Goal: Task Accomplishment & Management: Manage account settings

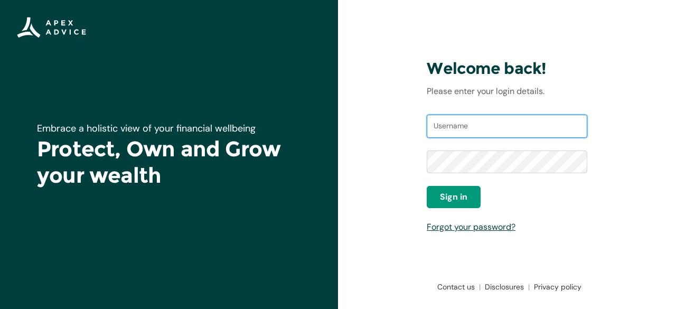
click at [461, 125] on input "Username" at bounding box center [507, 126] width 160 height 23
type input "[EMAIL_ADDRESS][DOMAIN_NAME]"
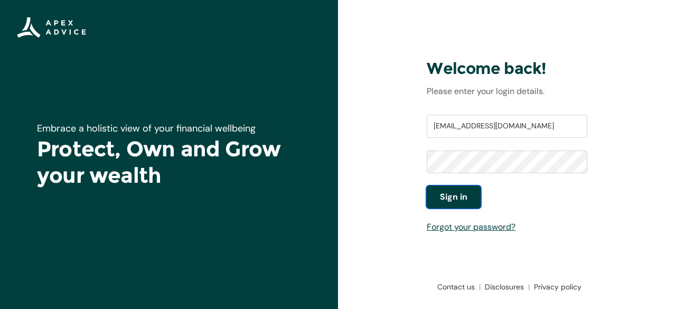
click at [428, 201] on button "Sign in" at bounding box center [454, 197] width 54 height 22
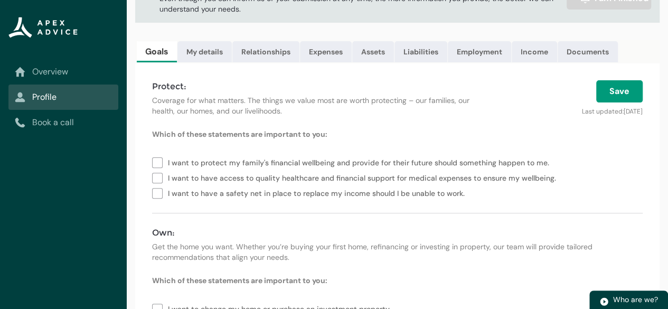
scroll to position [88, 0]
click at [616, 103] on button "Save" at bounding box center [619, 92] width 46 height 22
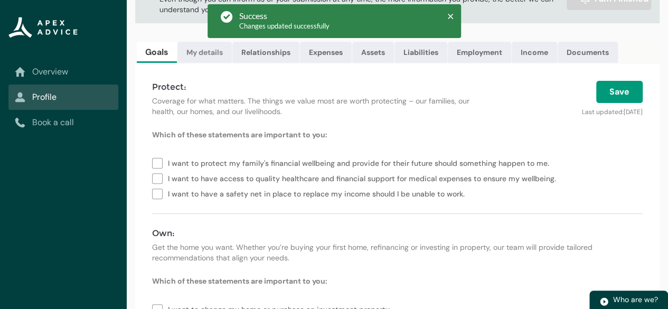
click at [208, 51] on link "My details" at bounding box center [204, 52] width 54 height 21
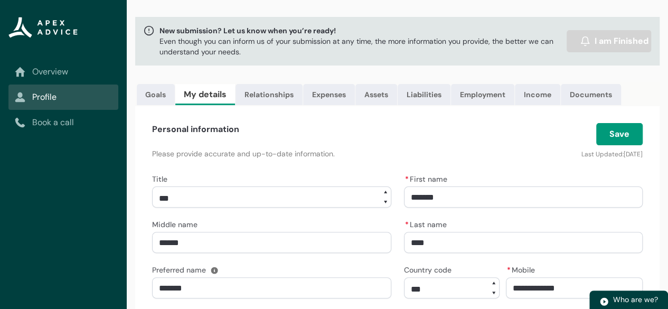
scroll to position [0, 0]
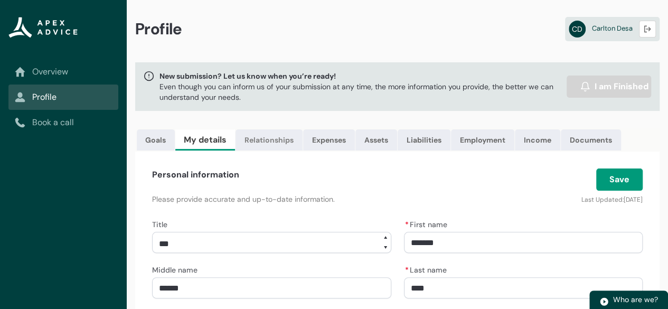
click at [277, 138] on link "Relationships" at bounding box center [268, 139] width 67 height 21
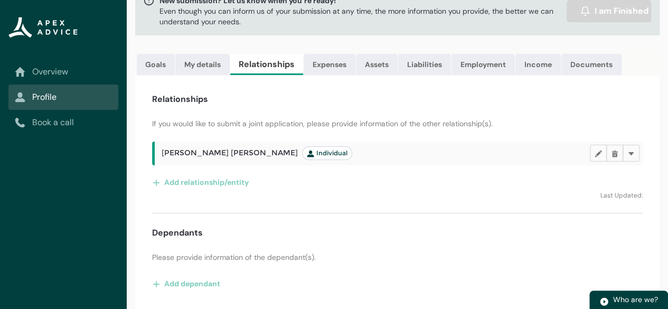
scroll to position [82, 0]
click at [596, 153] on lightning-primitive-icon "button" at bounding box center [597, 153] width 7 height 8
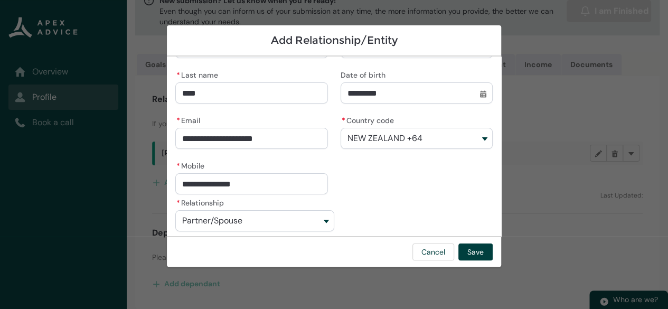
scroll to position [90, 0]
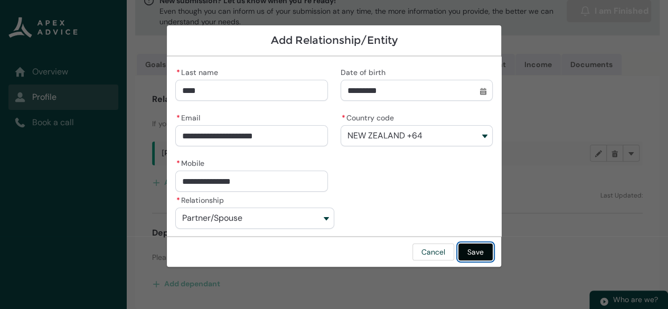
click at [479, 250] on button "Save" at bounding box center [475, 251] width 34 height 17
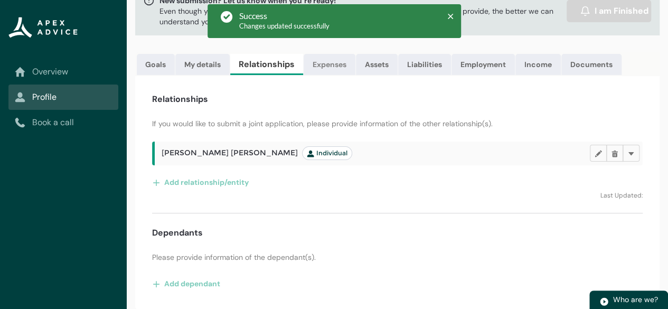
click at [335, 55] on link "Expenses" at bounding box center [330, 64] width 52 height 21
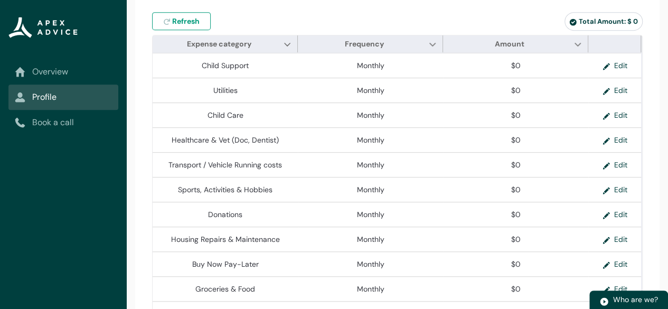
scroll to position [259, 0]
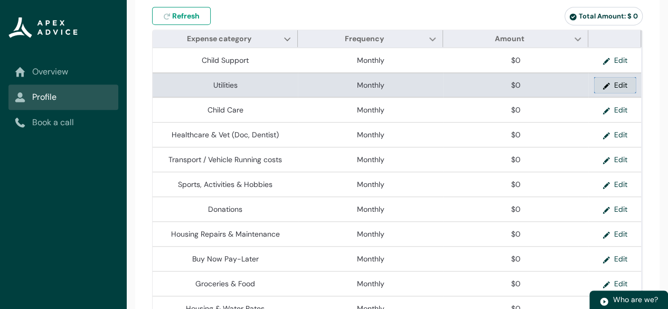
click at [618, 89] on button "Edit" at bounding box center [615, 85] width 42 height 16
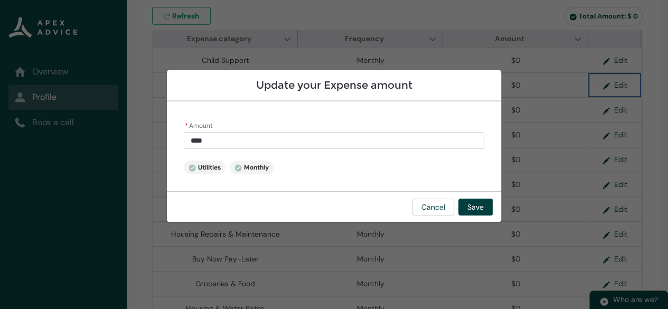
type input "*"
drag, startPoint x: 213, startPoint y: 139, endPoint x: 165, endPoint y: 138, distance: 48.6
click at [165, 138] on section "Update your Expense amount * Amount * Utilities Monthly Cancel Save" at bounding box center [334, 154] width 668 height 309
type lightning-primitive-input-simple "5"
type input "*"
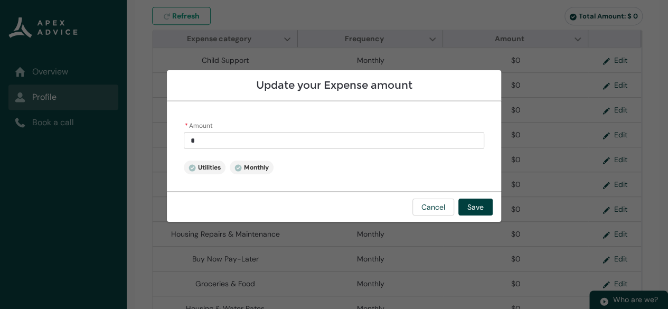
type lightning-primitive-input-simple "50"
type input "**"
type lightning-primitive-input-simple "500"
type input "******"
click at [476, 206] on button "Save" at bounding box center [475, 206] width 34 height 17
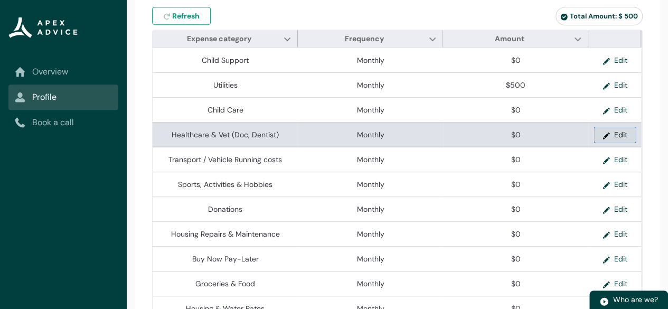
click at [622, 141] on button "Edit" at bounding box center [615, 135] width 42 height 16
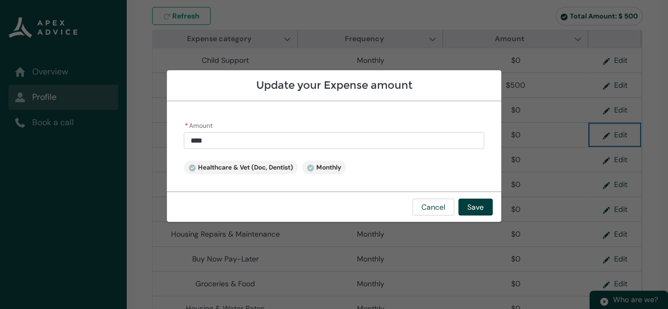
type input "*"
drag, startPoint x: 214, startPoint y: 139, endPoint x: 166, endPoint y: 142, distance: 47.6
click at [166, 142] on section "Update your Expense amount * Amount * Healthcare & Vet (Doc, Dentist) Monthly C…" at bounding box center [334, 154] width 668 height 309
type lightning-primitive-input-simple "4"
type input "*"
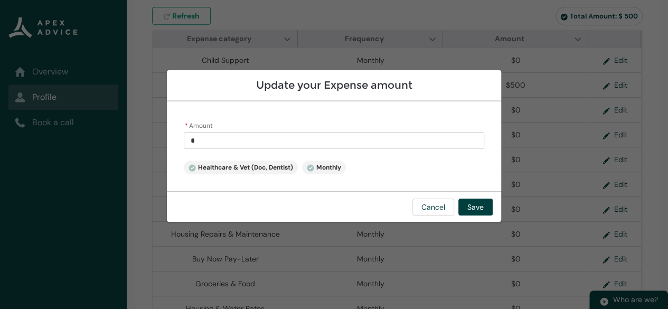
type lightning-primitive-input-simple "40"
type input "*****"
click at [475, 209] on button "Save" at bounding box center [475, 206] width 34 height 17
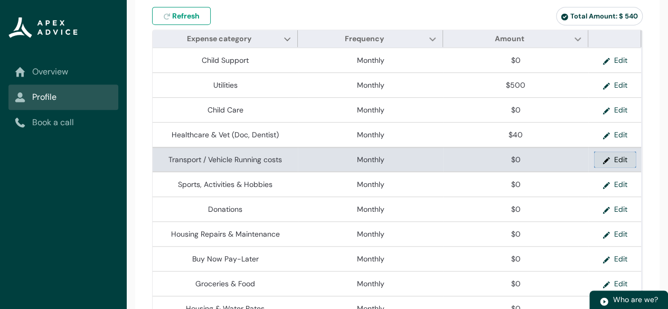
click at [619, 162] on button "Edit" at bounding box center [615, 159] width 42 height 16
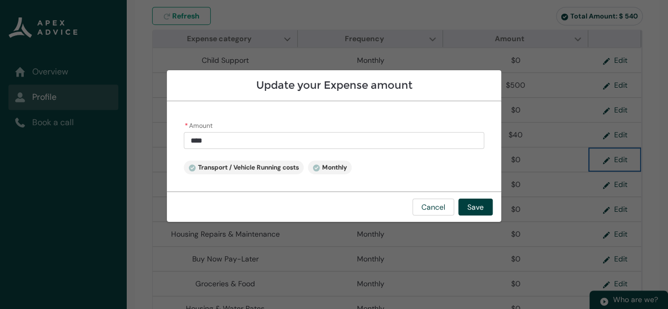
type input "*"
click at [216, 141] on input "*" at bounding box center [334, 140] width 300 height 17
type lightning-primitive-input-simple "3"
type input "*"
type lightning-primitive-input-simple "30"
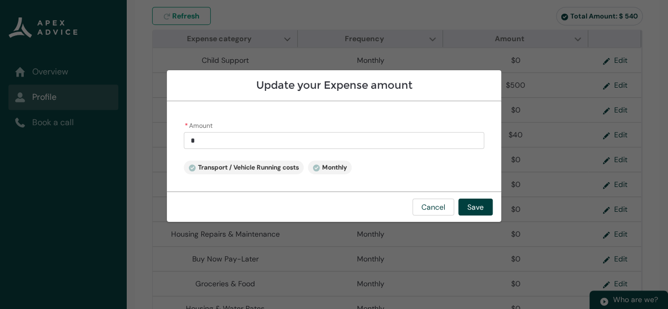
type input "**"
type lightning-primitive-input-simple "300"
type input "******"
click at [477, 207] on button "Save" at bounding box center [475, 206] width 34 height 17
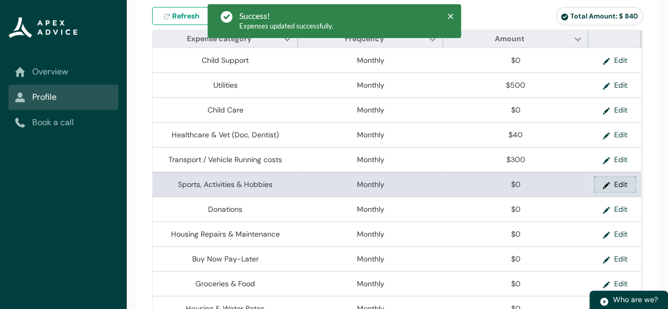
click at [620, 187] on button "Edit" at bounding box center [615, 184] width 42 height 16
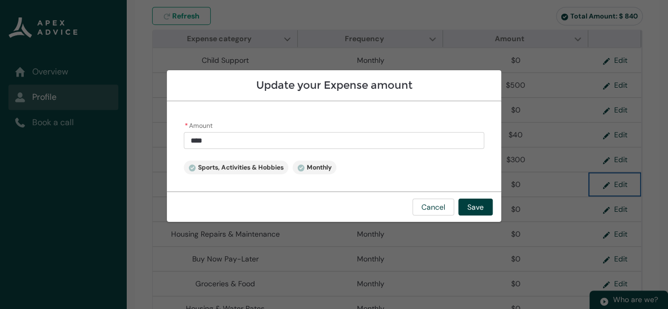
type input "*"
drag, startPoint x: 217, startPoint y: 138, endPoint x: 159, endPoint y: 138, distance: 58.1
click at [159, 138] on section "Update your Expense amount * Amount * Sports, Activities & Hobbies Monthly Canc…" at bounding box center [334, 154] width 668 height 309
type lightning-primitive-input-simple "4"
type input "*"
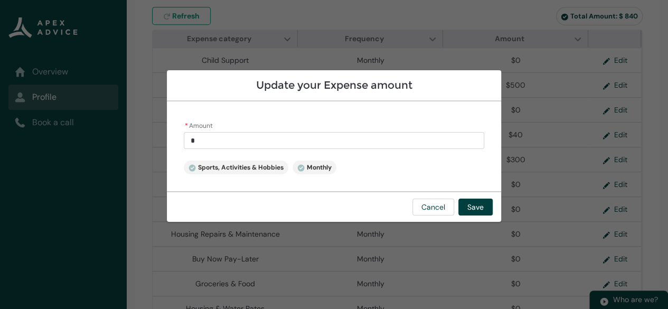
type lightning-primitive-input-simple "40"
type input "*****"
click at [475, 204] on button "Save" at bounding box center [475, 206] width 34 height 17
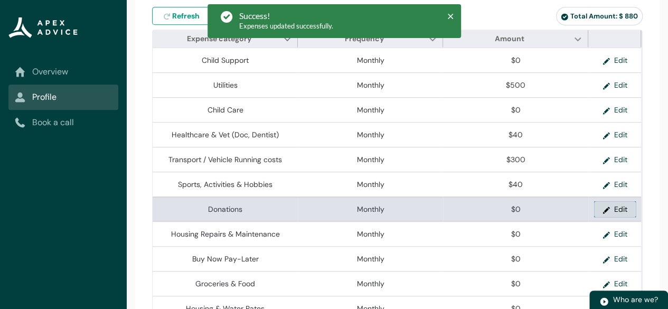
click at [621, 212] on button "Edit" at bounding box center [615, 209] width 42 height 16
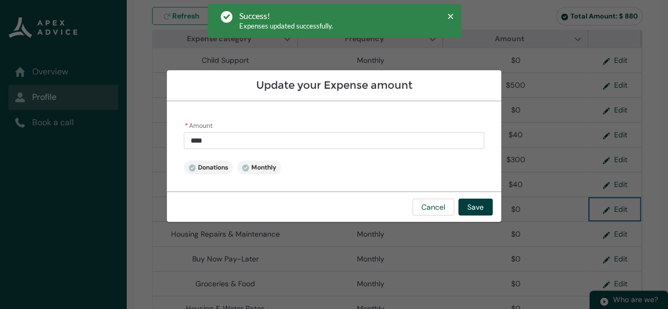
type input "*"
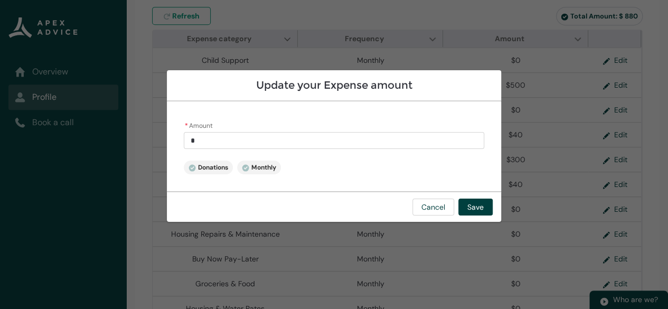
click at [238, 135] on input "*" at bounding box center [334, 140] width 300 height 17
type lightning-primitive-input-simple "5"
type input "*"
type lightning-primitive-input-simple "50"
type input "*****"
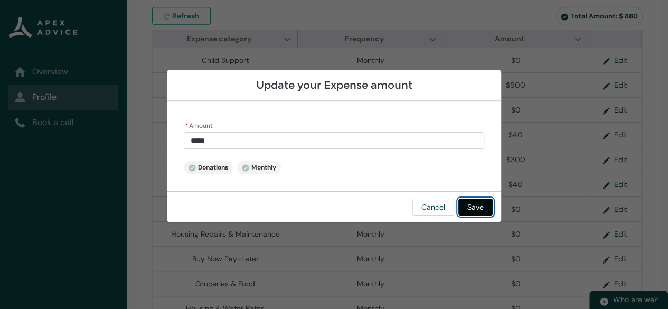
click at [475, 205] on button "Save" at bounding box center [475, 206] width 34 height 17
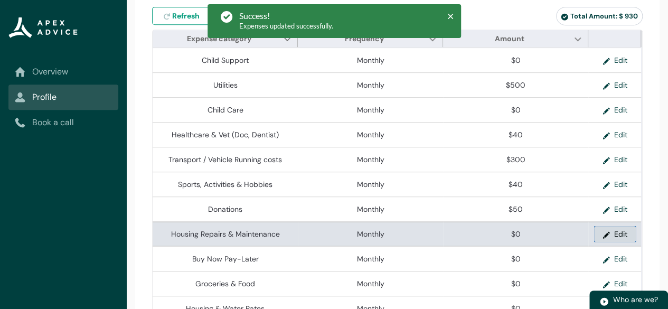
click at [617, 238] on button "Edit" at bounding box center [615, 234] width 42 height 16
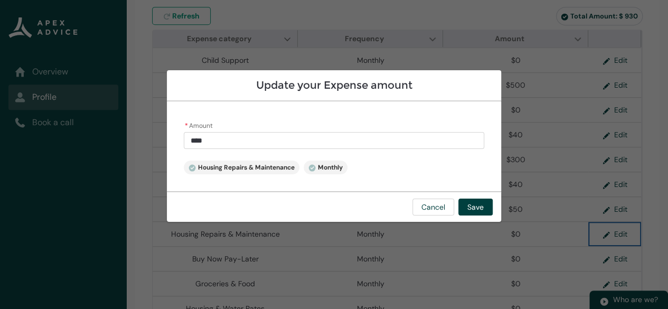
type input "*"
drag, startPoint x: 213, startPoint y: 138, endPoint x: 164, endPoint y: 142, distance: 49.8
click at [164, 142] on section "Update your Expense amount * Amount * Housing Repairs & Maintenance Monthly Can…" at bounding box center [334, 154] width 668 height 309
type lightning-primitive-input-simple "5"
type input "*"
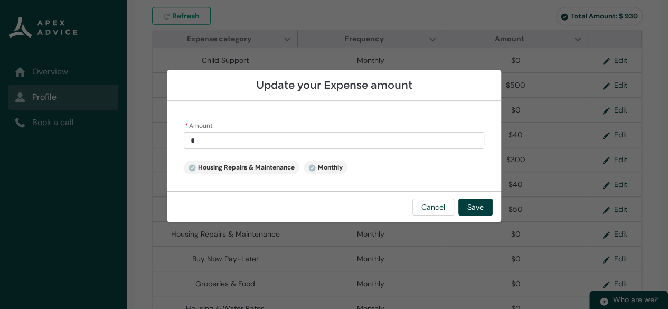
type lightning-primitive-input-simple "50"
type input "*****"
click at [477, 208] on button "Save" at bounding box center [475, 206] width 34 height 17
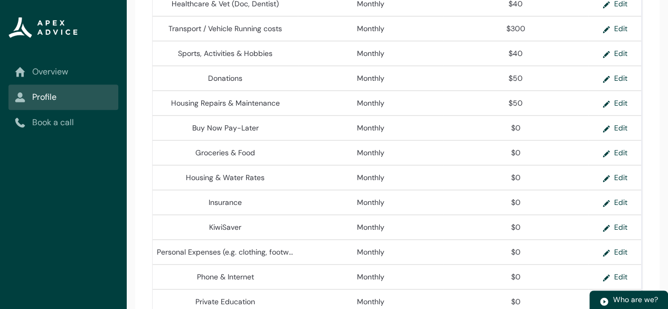
scroll to position [391, 0]
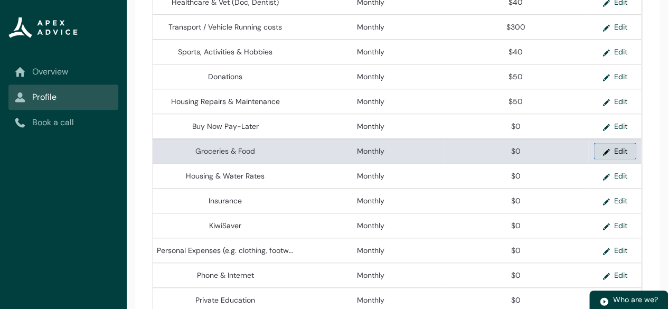
click at [620, 155] on button "Edit" at bounding box center [615, 151] width 42 height 16
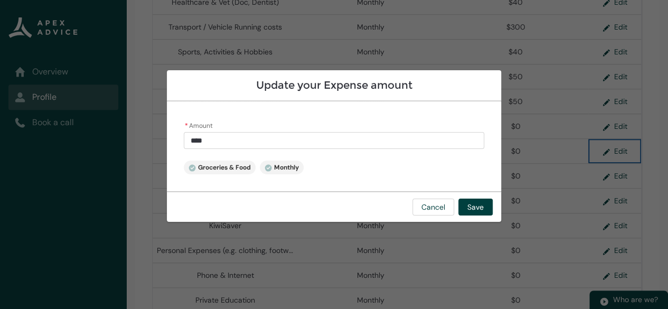
type input "*"
click at [216, 146] on input "*" at bounding box center [334, 140] width 300 height 17
type lightning-primitive-input-simple "04"
type input "**"
type lightning-primitive-input-simple "040"
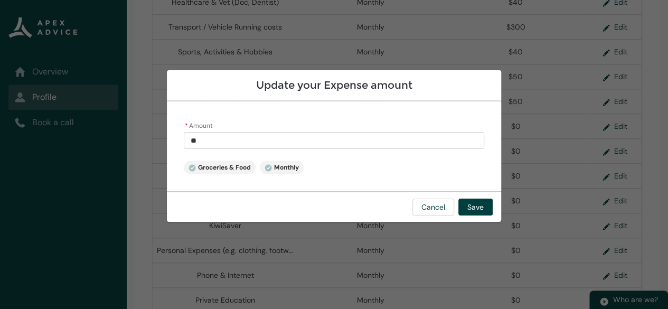
type input "***"
type lightning-primitive-input-simple "0400"
type input "****"
click at [195, 139] on input "****" at bounding box center [334, 140] width 300 height 17
type lightning-primitive-input-simple "400"
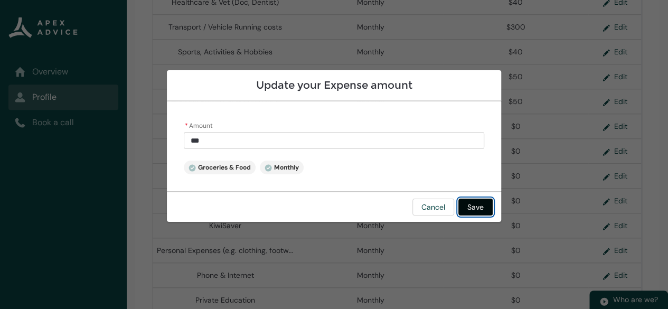
type input "******"
click at [479, 204] on button "Save" at bounding box center [475, 206] width 34 height 17
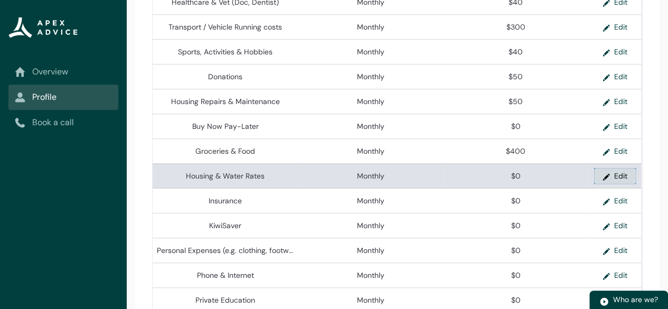
click at [615, 177] on button "Edit" at bounding box center [615, 176] width 42 height 16
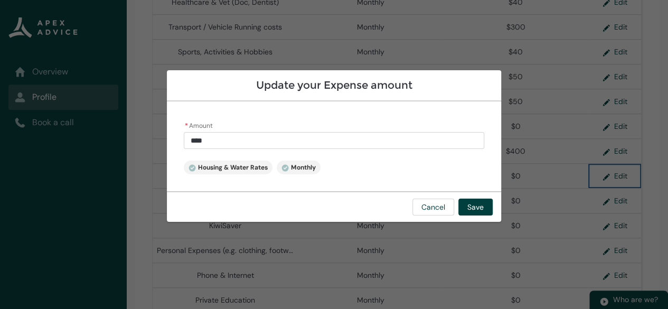
type input "*"
drag, startPoint x: 231, startPoint y: 138, endPoint x: 181, endPoint y: 145, distance: 50.5
click at [181, 145] on div "* Amount * Housing & Water Rates Monthly" at bounding box center [334, 146] width 334 height 90
type lightning-primitive-input-simple "2"
type input "*"
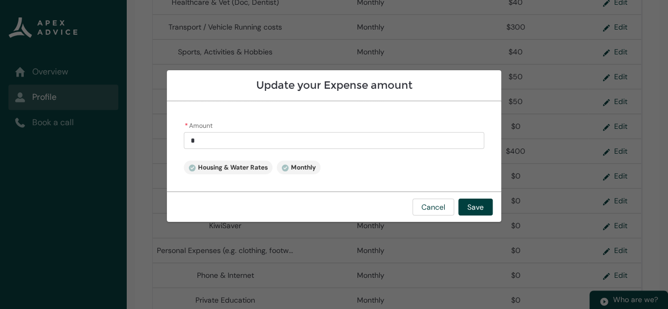
type lightning-primitive-input-simple "27"
type input "**"
type lightning-primitive-input-simple "272"
type input "******"
click at [473, 208] on button "Save" at bounding box center [475, 206] width 34 height 17
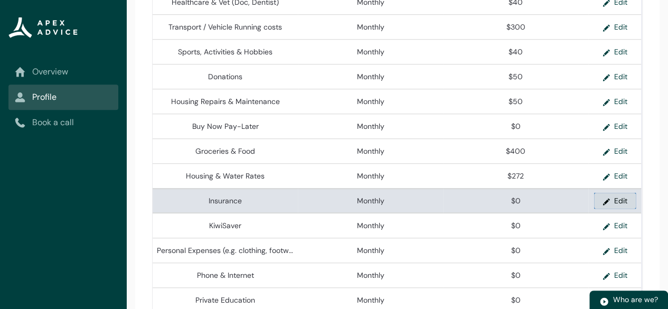
click at [617, 205] on button "Edit" at bounding box center [615, 201] width 42 height 16
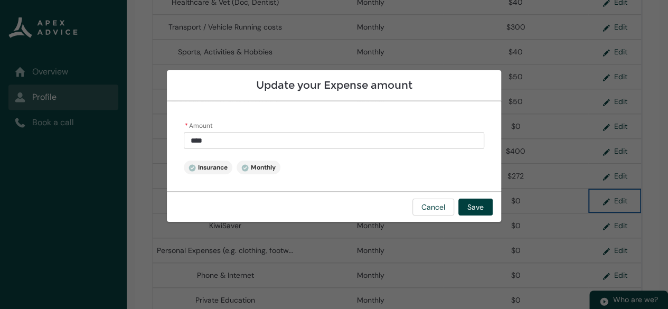
type input "*"
click at [227, 143] on input "*" at bounding box center [334, 140] width 300 height 17
type lightning-primitive-input-simple "1"
type input "*"
type lightning-primitive-input-simple "15"
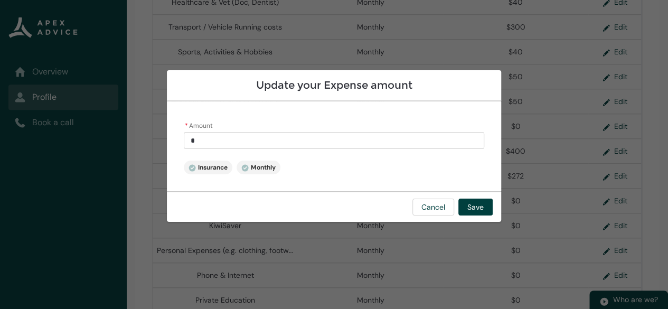
type input "**"
type lightning-primitive-input-simple "151"
type input "***"
type lightning-primitive-input-simple "1515"
type input "****"
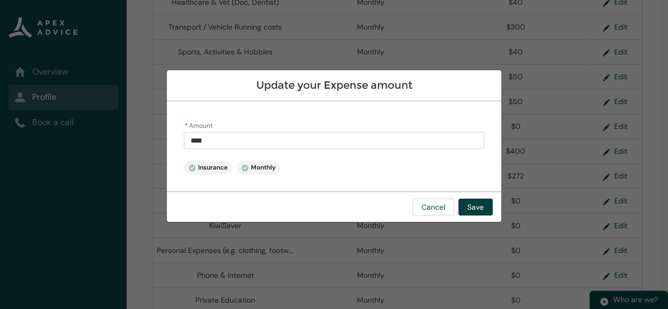
type lightning-primitive-input-simple "1515."
type input "*****"
type lightning-primitive-input-simple "1515.1"
type input "******"
type lightning-primitive-input-simple "1515.12"
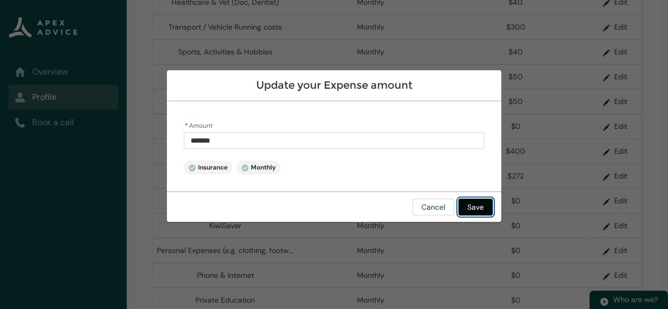
type input "********"
click at [476, 203] on button "Save" at bounding box center [475, 206] width 34 height 17
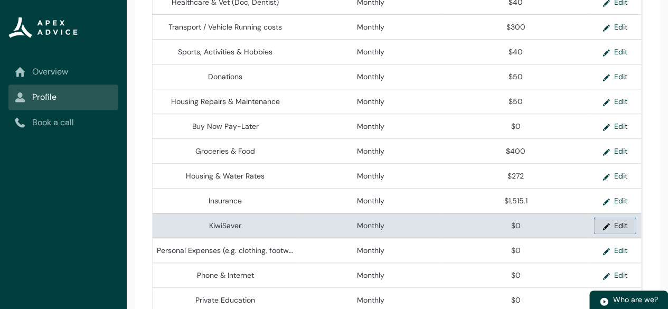
click at [612, 230] on button "Edit" at bounding box center [615, 225] width 42 height 16
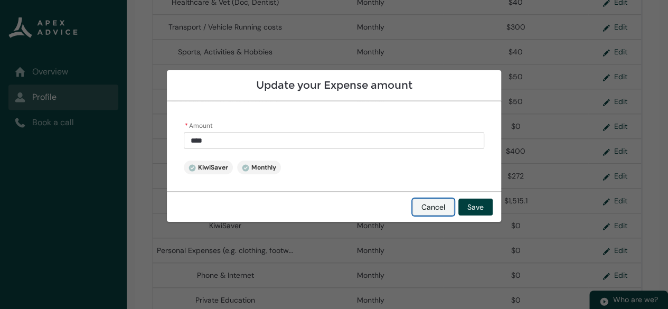
click at [438, 209] on button "Cancel" at bounding box center [433, 206] width 42 height 17
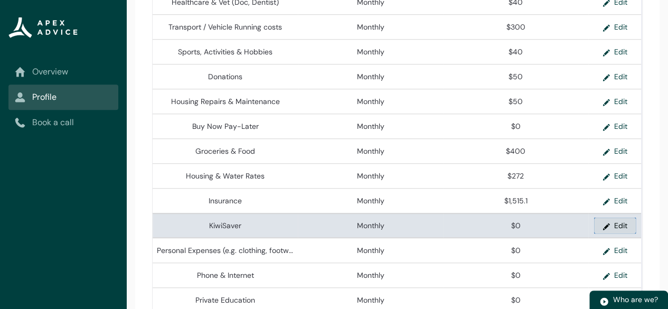
click at [624, 230] on button "Edit" at bounding box center [615, 225] width 42 height 16
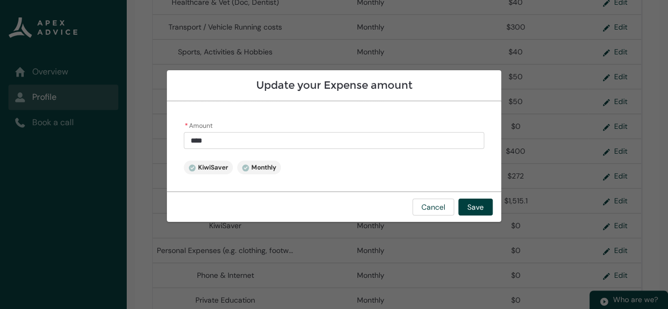
type input "*"
click at [217, 140] on input "*" at bounding box center [334, 140] width 300 height 17
type lightning-primitive-input-simple "2"
type input "*"
type lightning-primitive-input-simple "22"
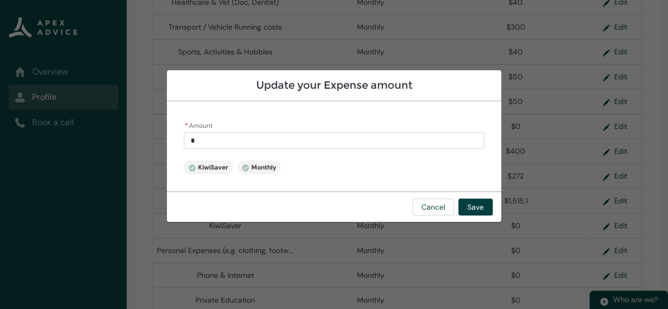
type input "**"
type lightning-primitive-input-simple "225"
type input "***"
type lightning-primitive-input-simple "225."
type input "****"
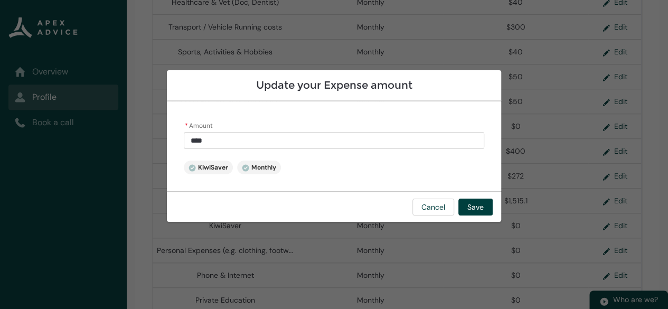
type lightning-primitive-input-simple "225.3"
type input "*****"
type lightning-primitive-input-simple "225.36"
type input "******"
click at [475, 210] on button "Save" at bounding box center [475, 206] width 34 height 17
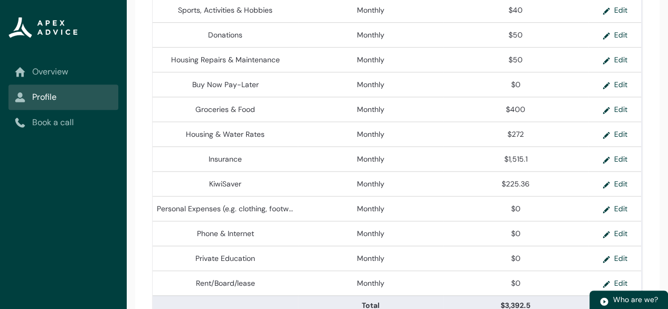
scroll to position [459, 0]
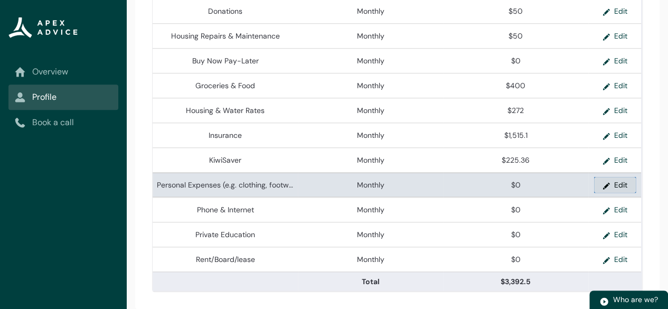
click at [622, 182] on button "Edit" at bounding box center [615, 185] width 42 height 16
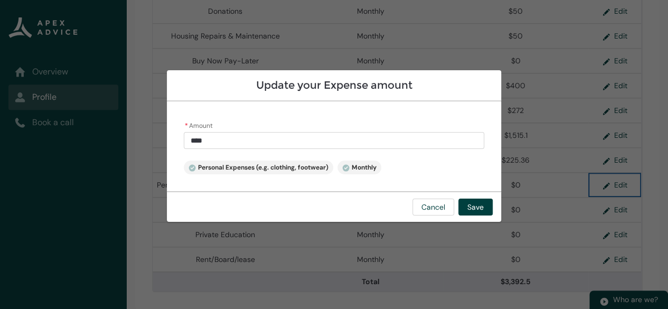
type input "*"
drag, startPoint x: 207, startPoint y: 140, endPoint x: 169, endPoint y: 143, distance: 37.6
click at [169, 143] on div "* Amount * Personal Expenses (e.g. clothing, footwear) Monthly" at bounding box center [334, 146] width 334 height 90
type lightning-primitive-input-simple "5"
type input "*"
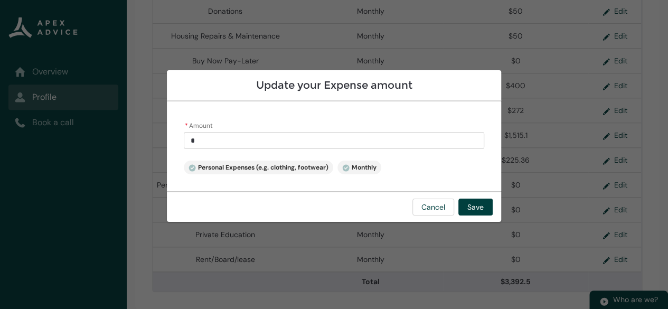
type lightning-primitive-input-simple "50"
type input "*****"
click at [479, 206] on button "Save" at bounding box center [475, 206] width 34 height 17
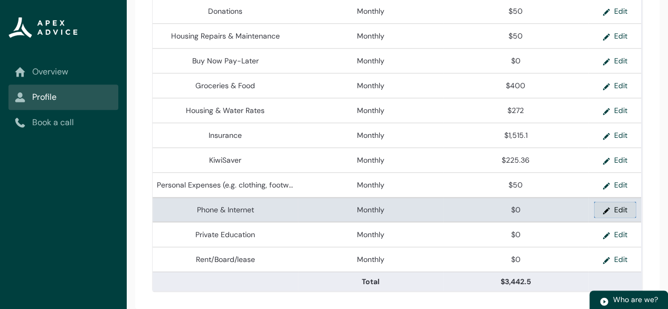
click at [612, 209] on button "Edit" at bounding box center [615, 210] width 42 height 16
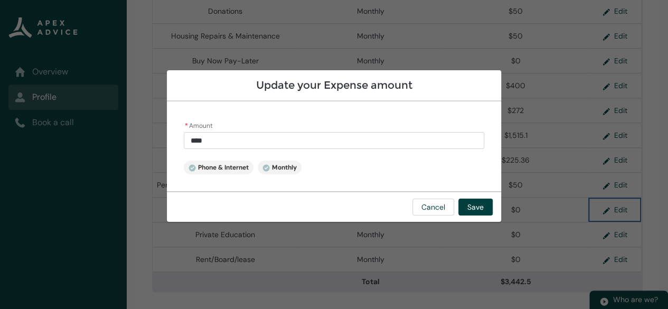
type input "*"
drag, startPoint x: 213, startPoint y: 139, endPoint x: 150, endPoint y: 140, distance: 63.4
click at [150, 140] on section "Update your Expense amount * Amount * Phone & Internet Monthly Cancel Save" at bounding box center [334, 154] width 668 height 309
type lightning-primitive-input-simple "1"
type input "*"
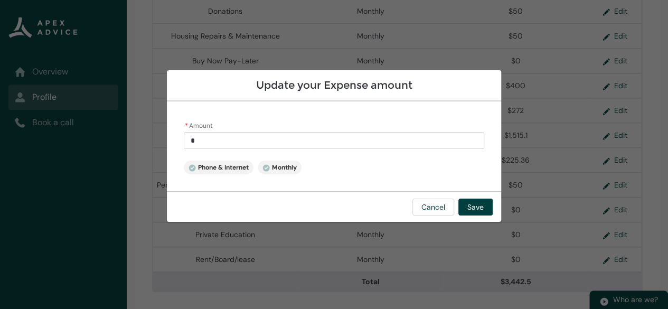
type lightning-primitive-input-simple "15"
type input "**"
type lightning-primitive-input-simple "150"
type input "******"
click at [477, 207] on button "Save" at bounding box center [475, 206] width 34 height 17
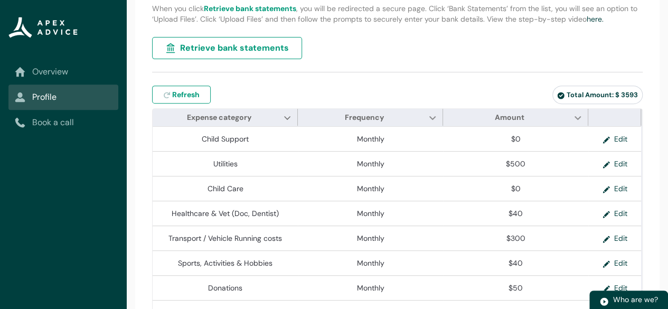
scroll to position [194, 0]
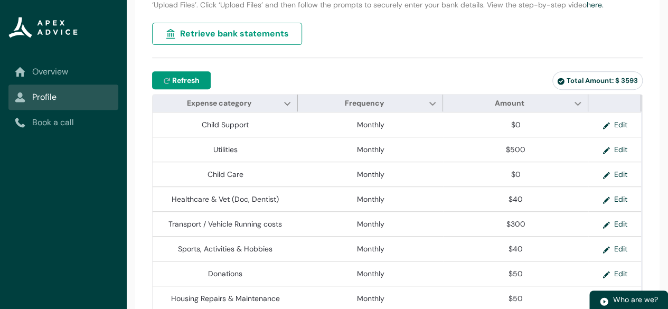
click at [186, 86] on span "Refresh" at bounding box center [185, 80] width 27 height 11
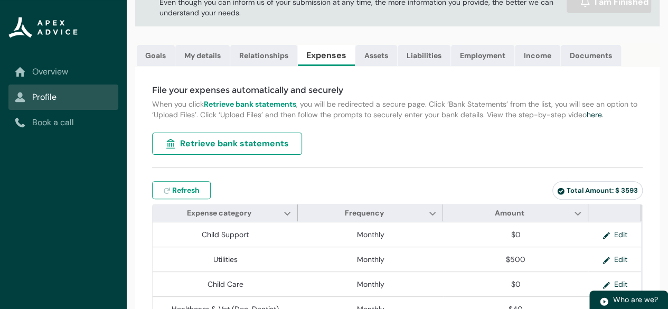
scroll to position [80, 0]
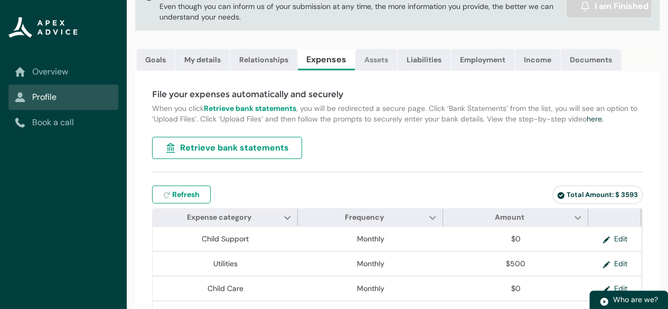
click at [375, 61] on link "Assets" at bounding box center [376, 59] width 42 height 21
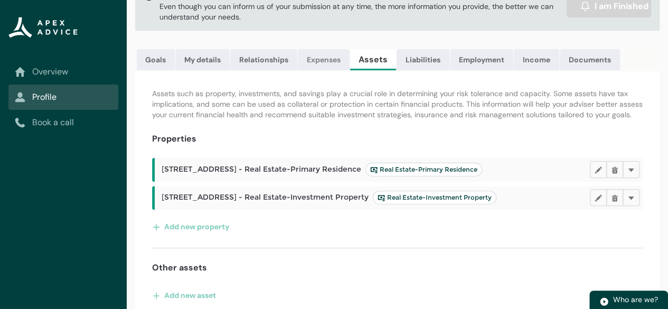
click at [317, 60] on link "Expenses" at bounding box center [324, 59] width 52 height 21
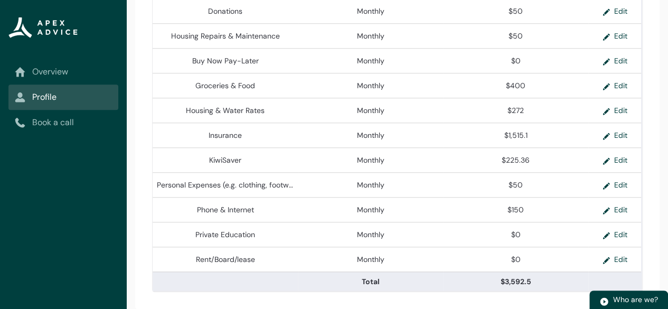
scroll to position [0, 0]
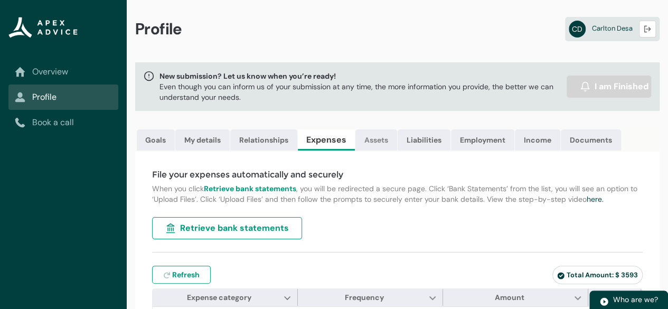
click at [377, 137] on link "Assets" at bounding box center [376, 139] width 42 height 21
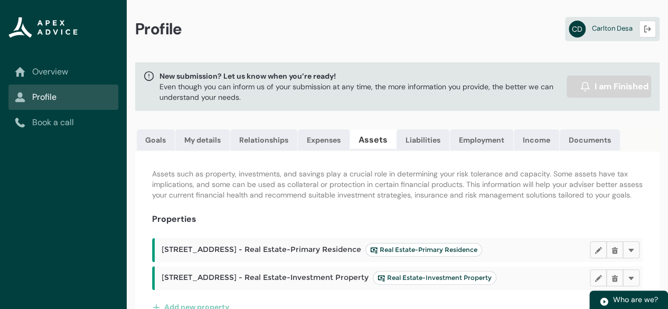
click at [377, 137] on link "Assets" at bounding box center [373, 139] width 46 height 21
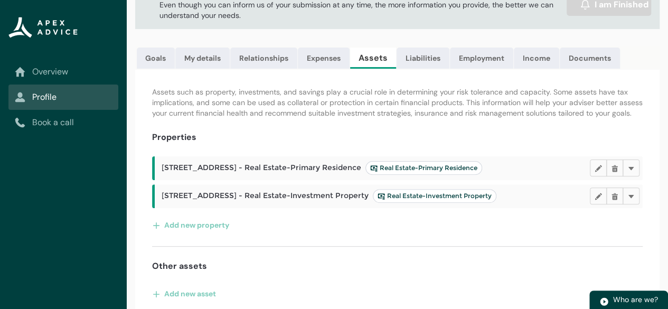
scroll to position [98, 0]
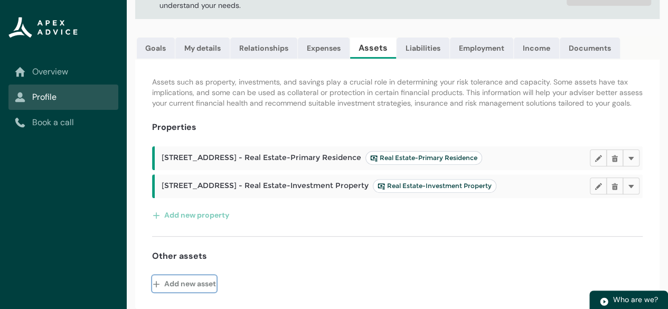
click at [169, 284] on button "Add new asset" at bounding box center [184, 283] width 64 height 17
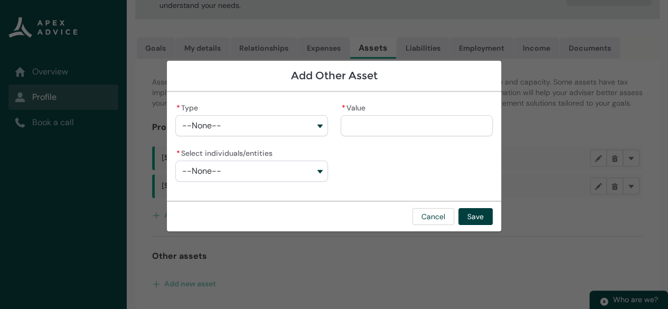
click at [317, 123] on button "--None--" at bounding box center [251, 125] width 152 height 21
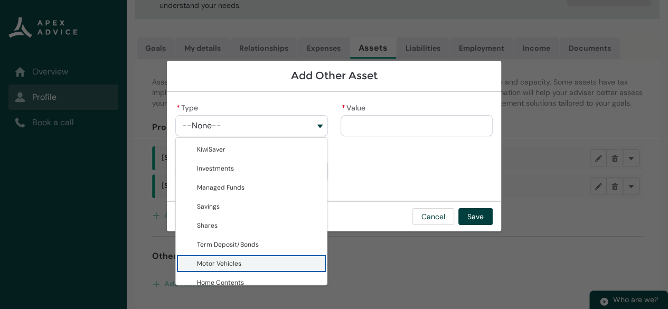
click at [218, 262] on span "Motor Vehicles" at bounding box center [219, 263] width 44 height 8
type lightning-combobox "Motor Vehicles"
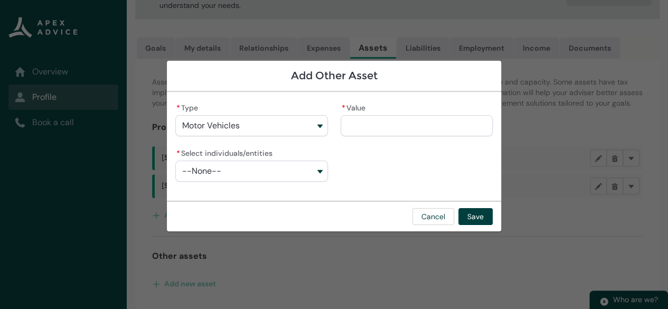
click at [354, 131] on input "* Value" at bounding box center [416, 125] width 152 height 21
type lightning-primitive-input-simple "1"
type input "*"
type lightning-primitive-input-simple "12"
type input "**"
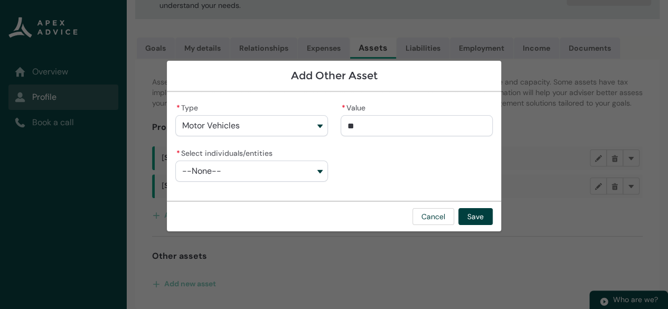
type lightning-primitive-input-simple "120"
type input "***"
type lightning-primitive-input-simple "1200"
type input "****"
type lightning-primitive-input-simple "12000"
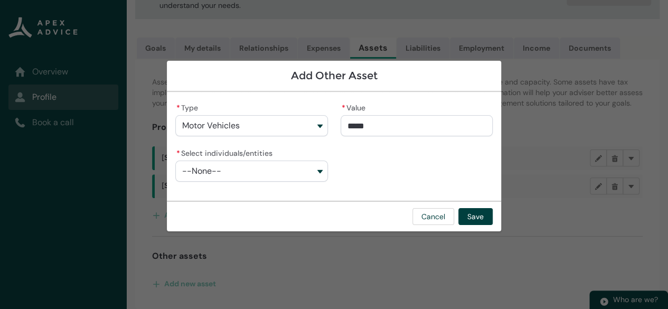
type input "**********"
click at [319, 167] on button "--None--" at bounding box center [251, 170] width 152 height 21
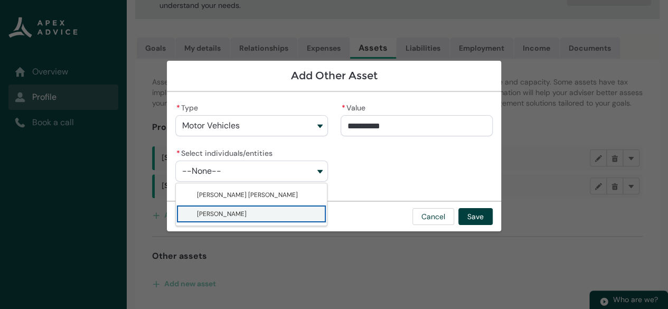
click at [246, 210] on span "[PERSON_NAME]" at bounding box center [222, 214] width 50 height 8
type lightning-combobox "001Q900000HnHKTIA3"
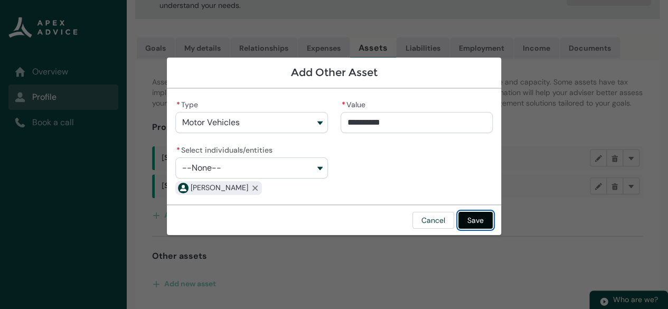
click at [478, 221] on button "Save" at bounding box center [475, 220] width 34 height 17
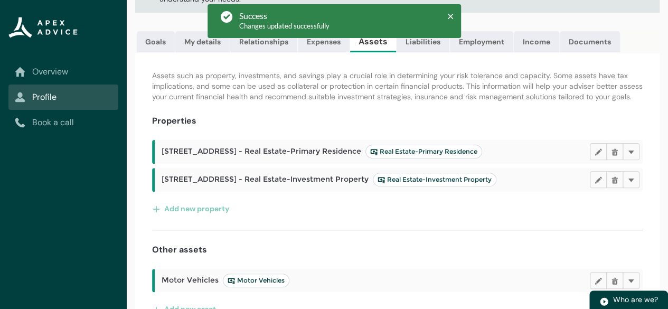
scroll to position [130, 0]
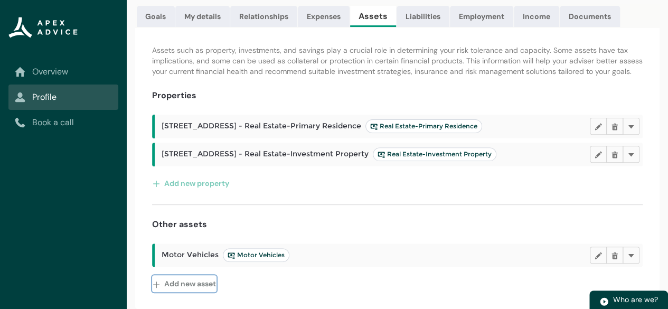
click at [170, 283] on button "Add new asset" at bounding box center [184, 283] width 64 height 17
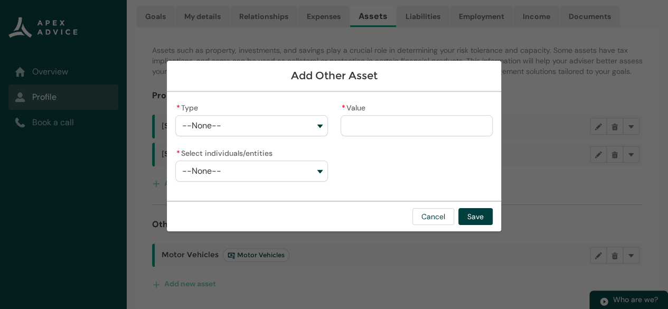
click at [319, 124] on button "--None--" at bounding box center [251, 125] width 152 height 21
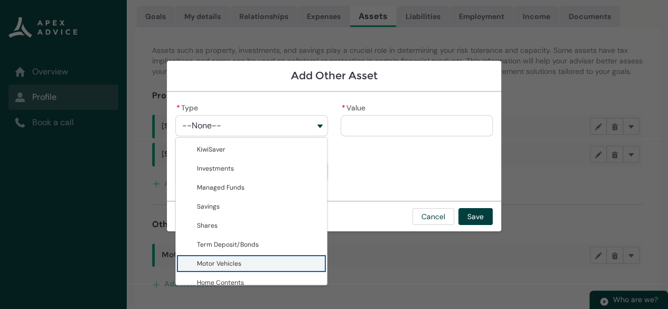
click at [212, 267] on span "Motor Vehicles" at bounding box center [219, 263] width 44 height 8
type lightning-combobox "Motor Vehicles"
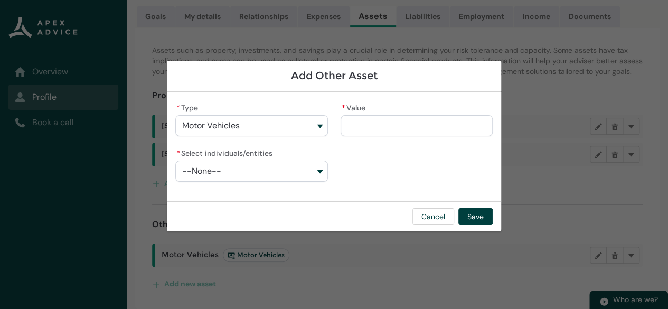
click at [446, 124] on input "* Value" at bounding box center [416, 125] width 152 height 21
type lightning-primitive-input-simple "6"
type input "*"
type lightning-primitive-input-simple "60"
type input "**"
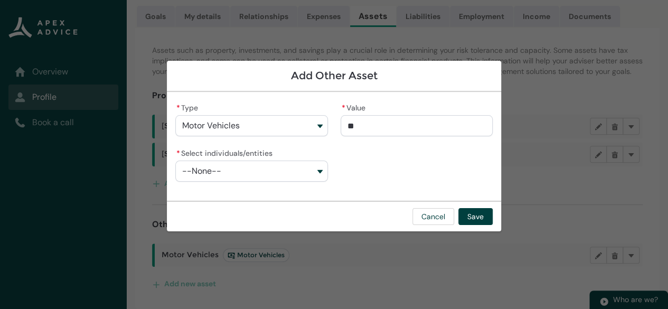
type lightning-primitive-input-simple "600"
type input "***"
type lightning-primitive-input-simple "6000"
type input "*********"
click at [322, 169] on button "--None--" at bounding box center [251, 170] width 152 height 21
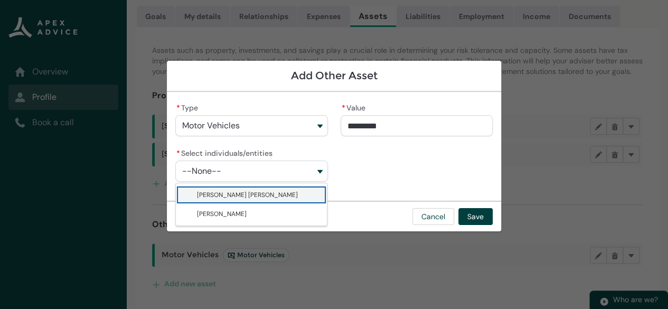
click at [280, 193] on span "[PERSON_NAME] [PERSON_NAME]" at bounding box center [259, 195] width 124 height 11
type lightning-combobox "001Q900000HuocdIAB"
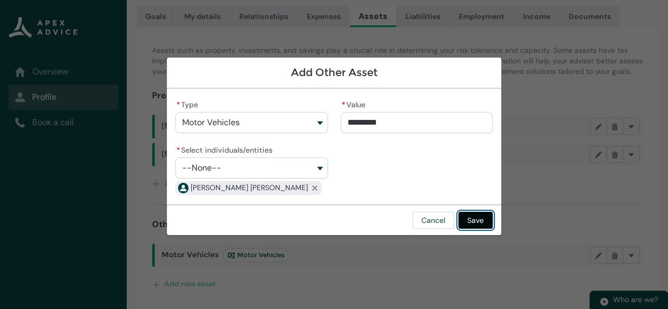
click at [469, 220] on button "Save" at bounding box center [475, 220] width 34 height 17
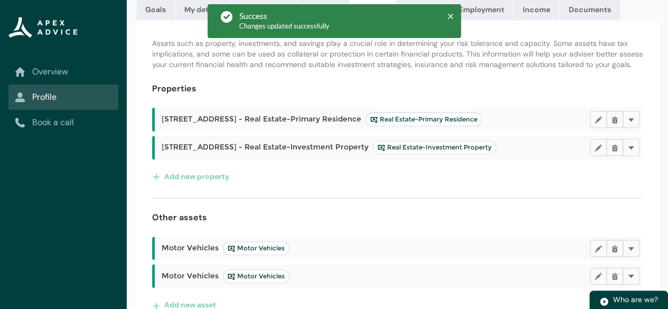
scroll to position [158, 0]
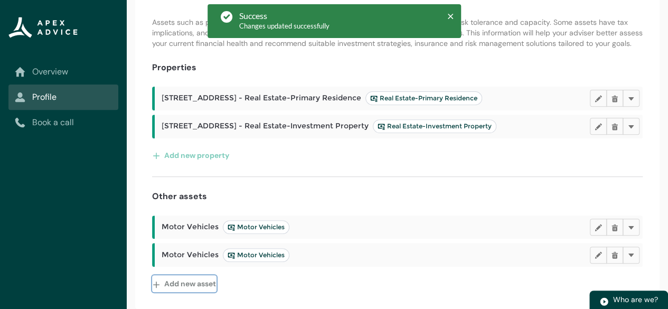
click at [178, 285] on button "Add new asset" at bounding box center [184, 283] width 64 height 17
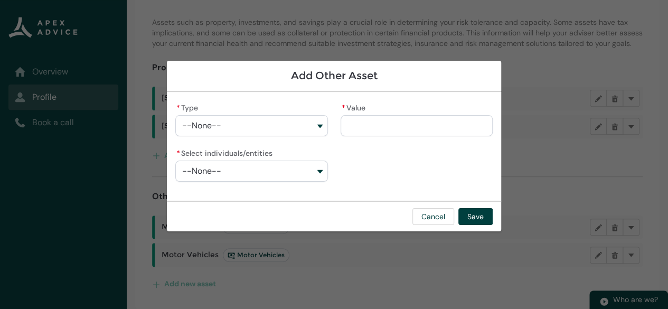
click at [319, 121] on button "--None--" at bounding box center [251, 125] width 152 height 21
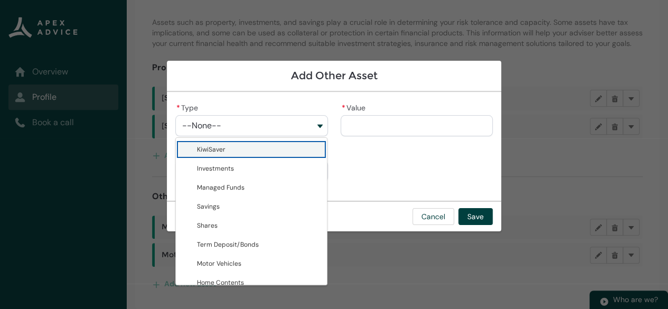
click at [236, 149] on span "KiwiSaver" at bounding box center [259, 149] width 124 height 11
type lightning-combobox "KiwiSaver"
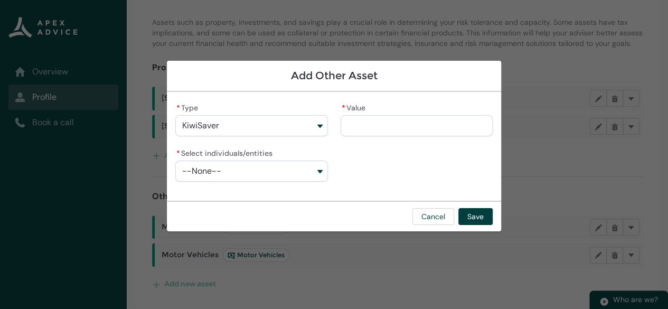
click at [373, 122] on input "* Value" at bounding box center [416, 125] width 152 height 21
type lightning-primitive-input-simple "6"
type input "*"
type lightning-primitive-input-simple "60"
type input "***"
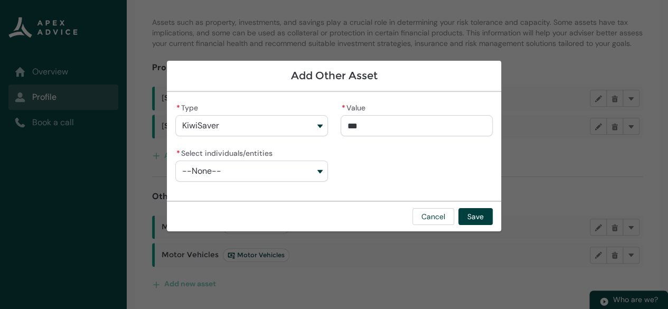
type lightning-primitive-input-simple "608"
type input "****"
type lightning-primitive-input-simple "6088"
type input "*****"
type lightning-primitive-input-simple "60880"
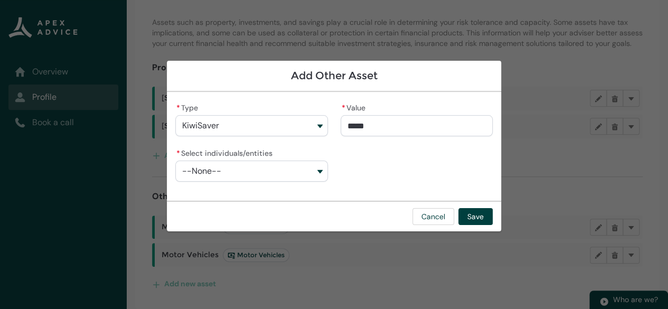
type input "******"
type lightning-primitive-input-simple "60880."
type input "*******"
type lightning-primitive-input-simple "60880.1"
type input "********"
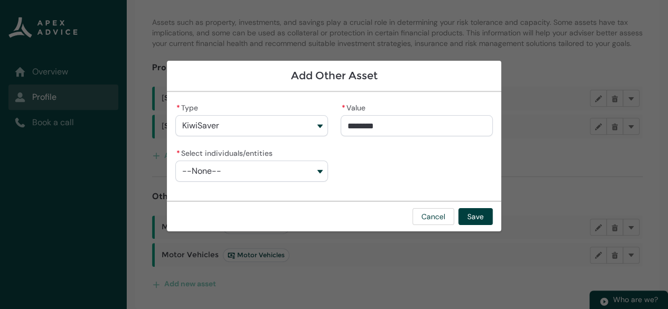
type lightning-primitive-input-simple "60880.13"
type input "**********"
click at [320, 172] on button "--None--" at bounding box center [251, 170] width 152 height 21
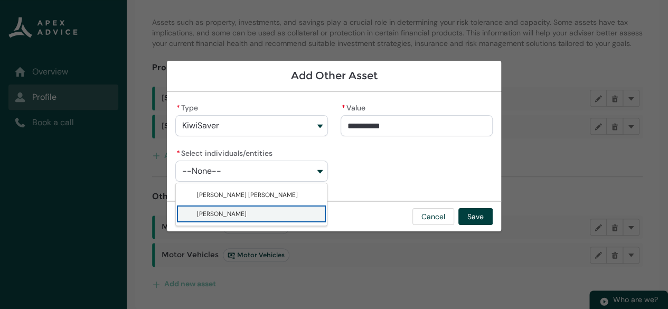
click at [247, 212] on span "[PERSON_NAME]" at bounding box center [222, 214] width 50 height 8
type lightning-combobox "001Q900000HnHKTIA3"
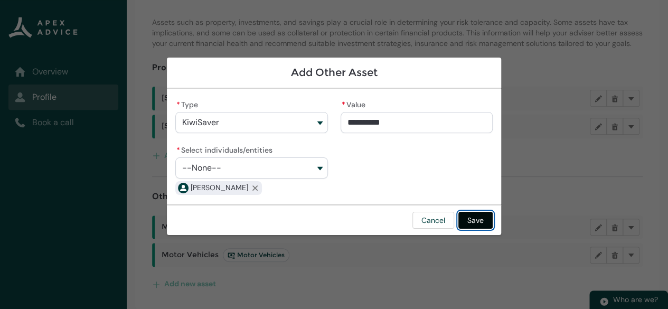
click at [476, 224] on button "Save" at bounding box center [475, 220] width 34 height 17
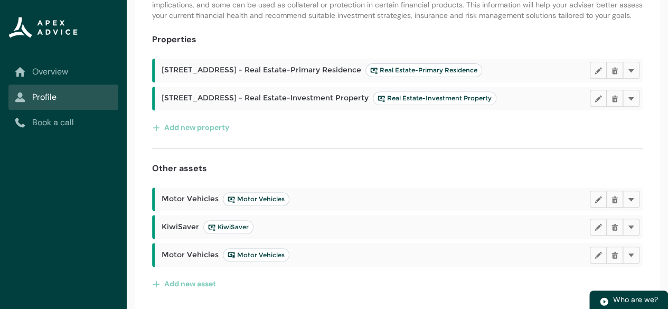
scroll to position [186, 0]
click at [192, 285] on button "Add new asset" at bounding box center [184, 283] width 64 height 17
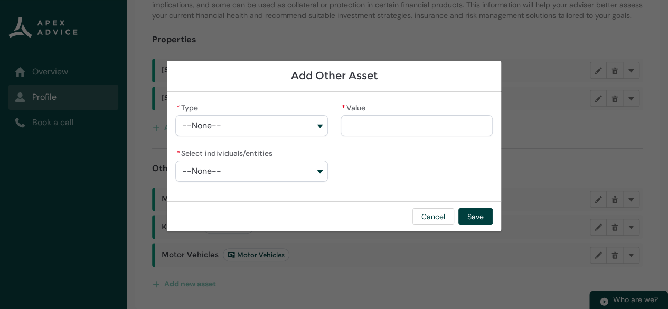
click at [321, 123] on button "--None--" at bounding box center [251, 125] width 152 height 21
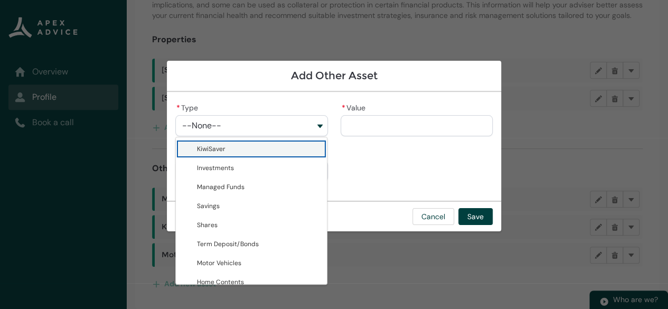
click at [244, 147] on span "KiwiSaver" at bounding box center [259, 149] width 124 height 11
type lightning-combobox "KiwiSaver"
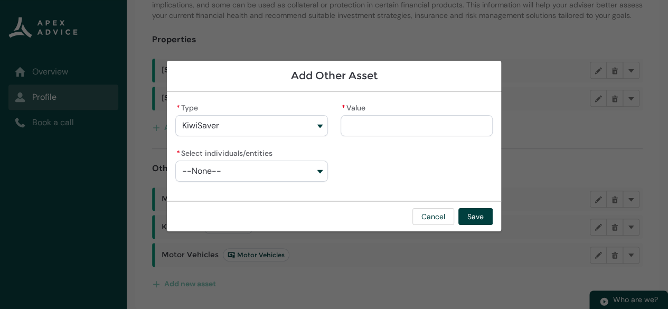
click at [368, 124] on input "* Value" at bounding box center [416, 125] width 152 height 21
type lightning-primitive-input-simple "7"
type input "*"
type lightning-primitive-input-simple "75"
type input "***"
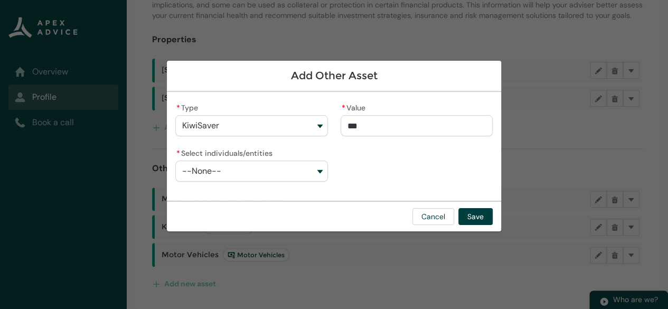
type lightning-primitive-input-simple "750"
type input "****"
type lightning-primitive-input-simple "7500"
type input "*****"
type lightning-primitive-input-simple "75000"
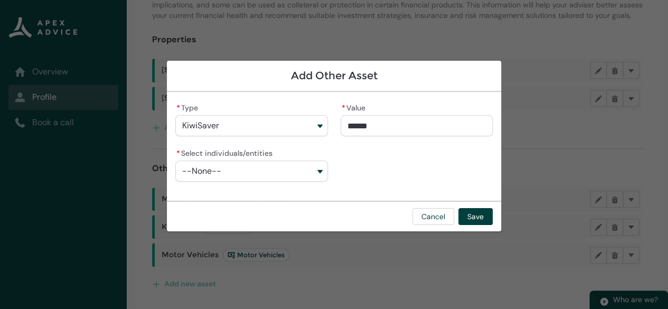
type input "**********"
click at [321, 166] on button "--None--" at bounding box center [251, 170] width 152 height 21
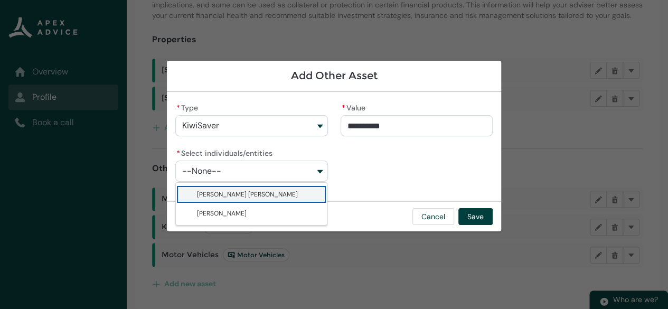
click at [295, 193] on span "[PERSON_NAME] [PERSON_NAME]" at bounding box center [259, 194] width 124 height 11
type lightning-combobox "001Q900000HuocdIAB"
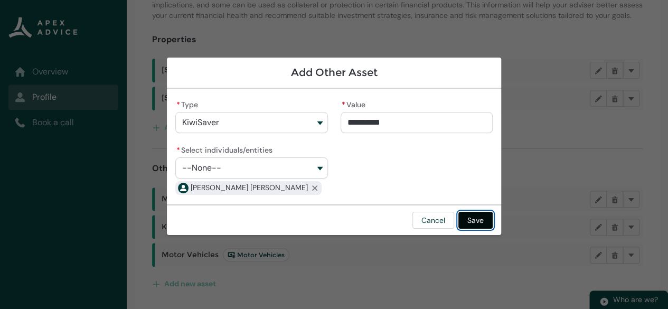
click at [479, 219] on button "Save" at bounding box center [475, 220] width 34 height 17
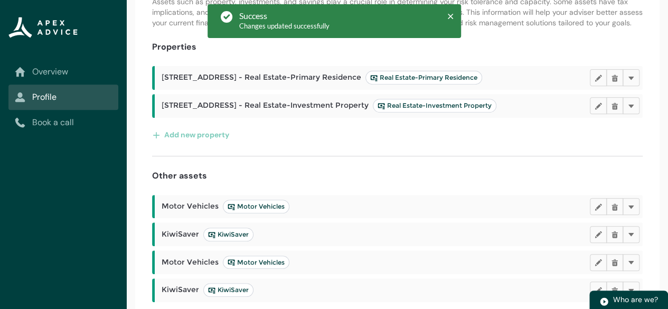
scroll to position [214, 0]
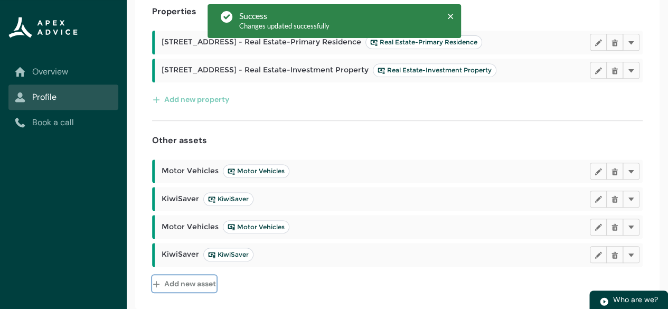
click at [182, 282] on button "Add new asset" at bounding box center [184, 283] width 64 height 17
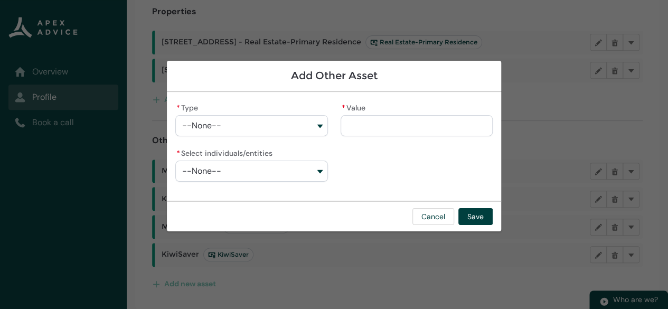
click at [323, 125] on button "--None--" at bounding box center [251, 125] width 152 height 21
click at [317, 126] on button "--None--" at bounding box center [251, 125] width 152 height 21
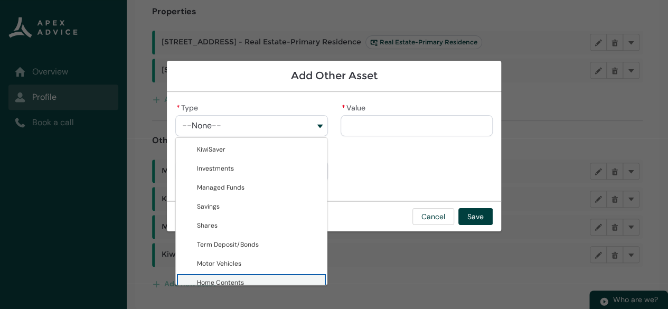
click at [245, 283] on span "Home Contents" at bounding box center [259, 282] width 124 height 11
type lightning-combobox "Home Contents"
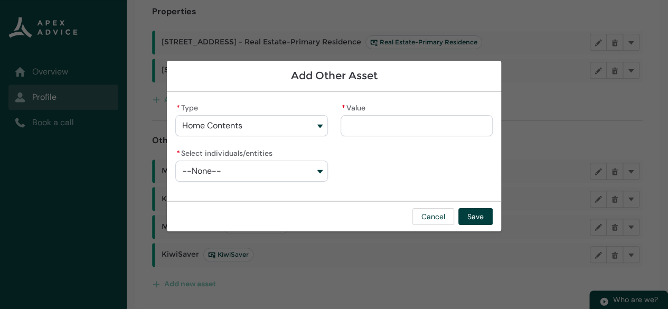
click at [392, 128] on input "* Value" at bounding box center [416, 125] width 152 height 21
type lightning-primitive-input-simple "7"
type input "*"
type lightning-primitive-input-simple "75"
type input "**"
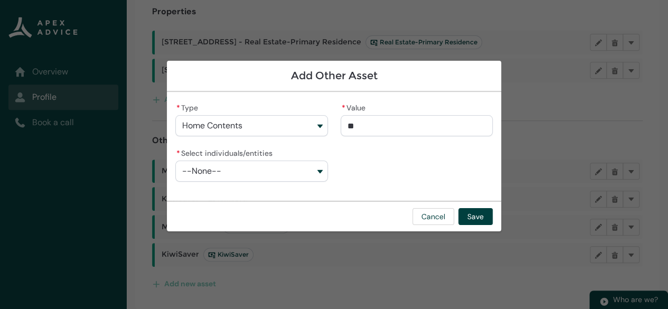
type lightning-primitive-input-simple "7"
type input "*"
type lightning-primitive-input-simple "1"
type input "*"
type lightning-primitive-input-simple "10"
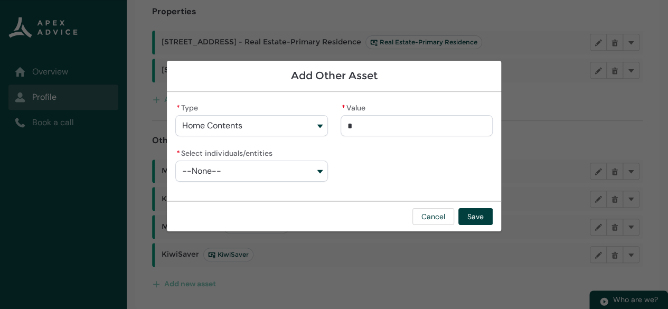
type input "**"
type lightning-primitive-input-simple "100"
type input "***"
type lightning-primitive-input-simple "1000"
type input "****"
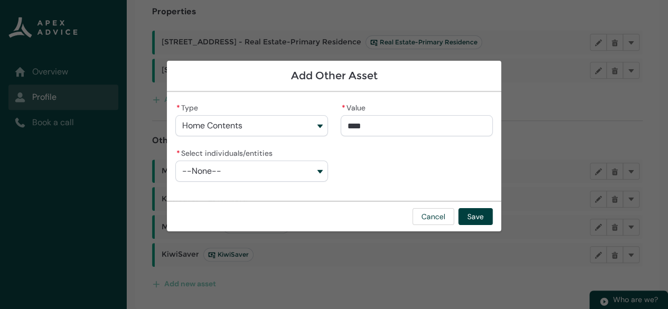
type lightning-primitive-input-simple "10000"
type input "*****"
type lightning-primitive-input-simple "100000"
type input "**********"
click at [318, 171] on button "--None--" at bounding box center [251, 170] width 152 height 21
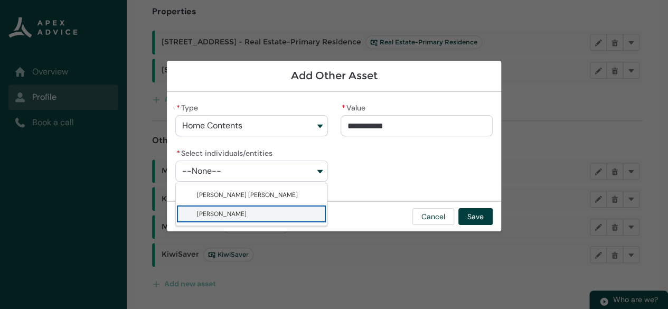
click at [247, 213] on span "[PERSON_NAME]" at bounding box center [222, 214] width 50 height 8
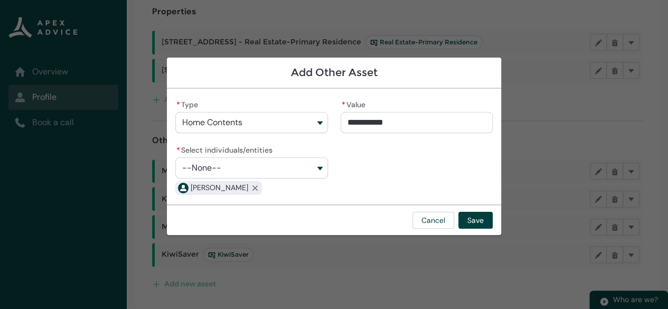
click at [319, 166] on button "--None--" at bounding box center [251, 167] width 152 height 21
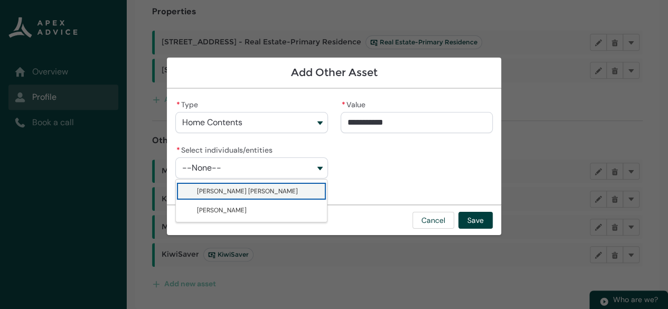
click at [276, 188] on span "[PERSON_NAME] [PERSON_NAME]" at bounding box center [259, 191] width 124 height 11
type lightning-combobox "001Q900000HuocdIAB"
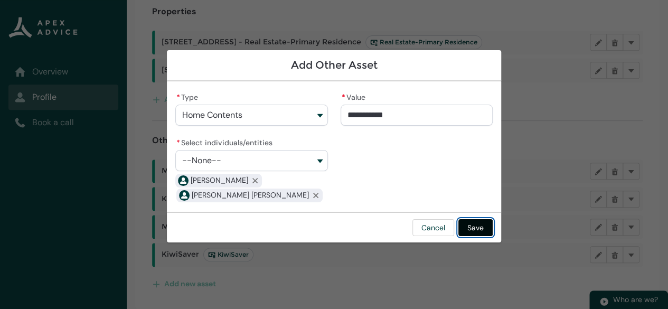
click at [477, 229] on button "Save" at bounding box center [475, 227] width 34 height 17
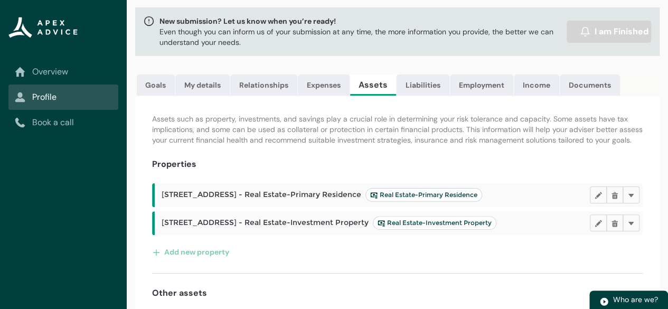
scroll to position [54, 0]
click at [425, 85] on link "Liabilities" at bounding box center [422, 85] width 53 height 21
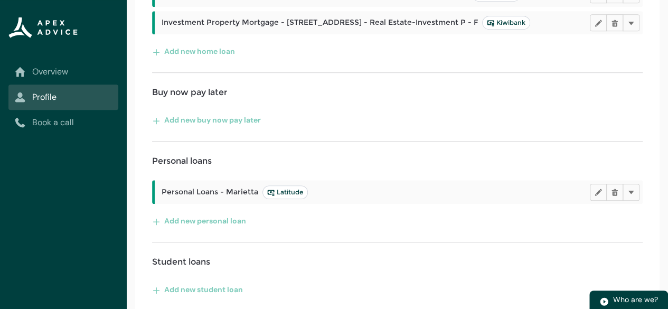
scroll to position [284, 0]
click at [595, 195] on lightning-primitive-icon "button" at bounding box center [597, 191] width 7 height 8
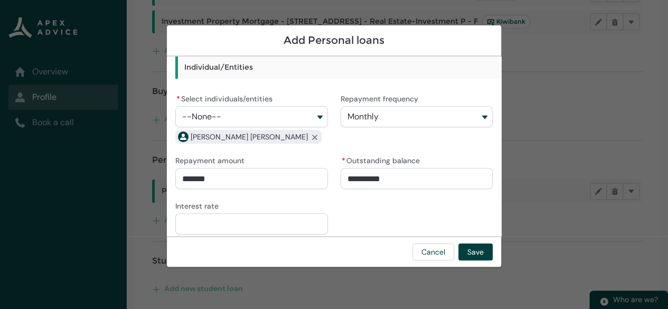
scroll to position [59, 0]
click at [312, 120] on button "--None--" at bounding box center [251, 115] width 152 height 21
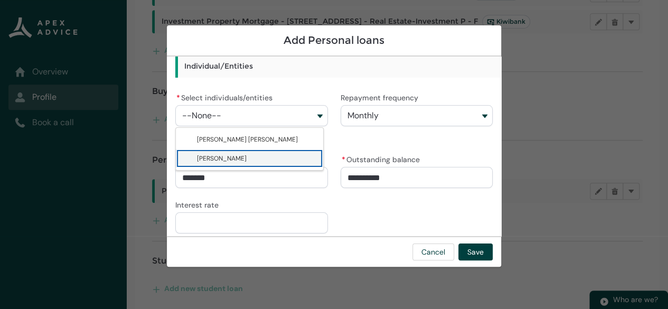
click at [242, 158] on span "[PERSON_NAME]" at bounding box center [222, 158] width 50 height 8
type lightning-combobox "001Q900000HnHKTIA3"
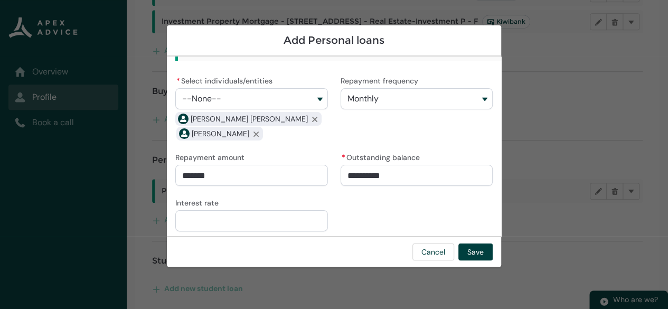
scroll to position [80, 0]
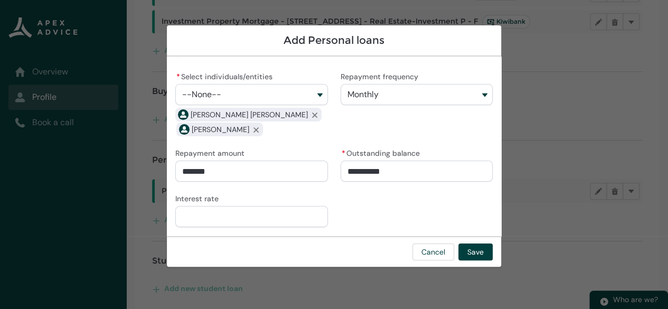
click at [211, 211] on input "Interest rate" at bounding box center [251, 216] width 152 height 21
type input "*****"
click at [351, 173] on input "*****" at bounding box center [416, 170] width 152 height 21
type lightning-primitive-input-simple "1000"
type input "****"
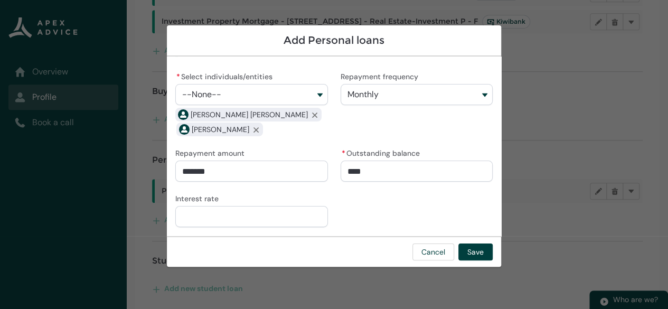
type lightning-primitive-input-simple "11000"
type input "******"
type lightning-primitive-input-simple "114000"
type input "*******"
type lightning-primitive-input-simple "1140000"
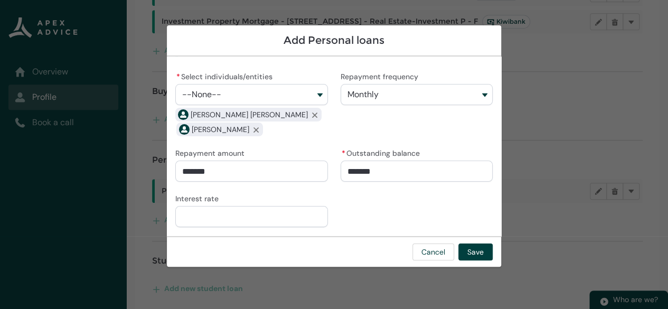
type input "********"
type lightning-primitive-input-simple "11409000"
type input "*********"
type lightning-primitive-input-simple "1140900"
type input "********"
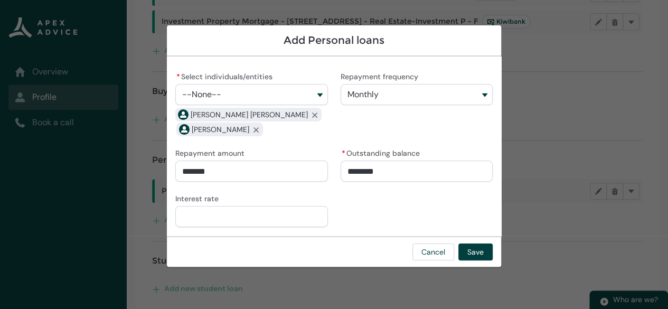
type lightning-primitive-input-simple "114090"
type input "*******"
type lightning-primitive-input-simple "11409"
type input "******"
type lightning-primitive-input-simple "11409."
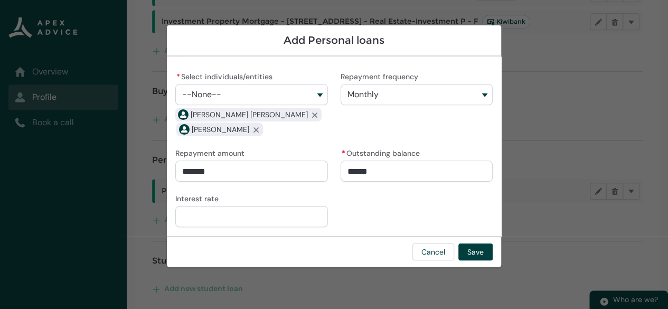
type input "*******"
type lightning-primitive-input-simple "11409.0"
type input "********"
type lightning-primitive-input-simple "11409.08"
type input "**********"
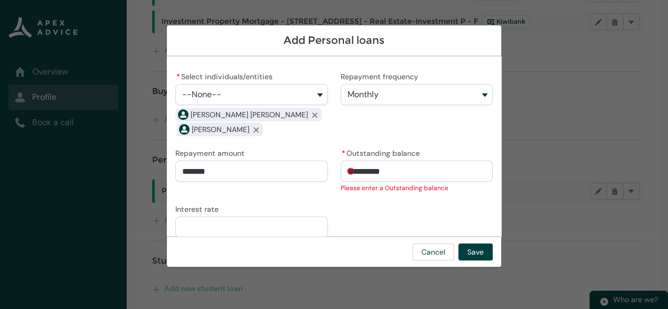
click at [213, 225] on input "Interest rate" at bounding box center [251, 226] width 152 height 21
type lightning-primitive-input-simple "1"
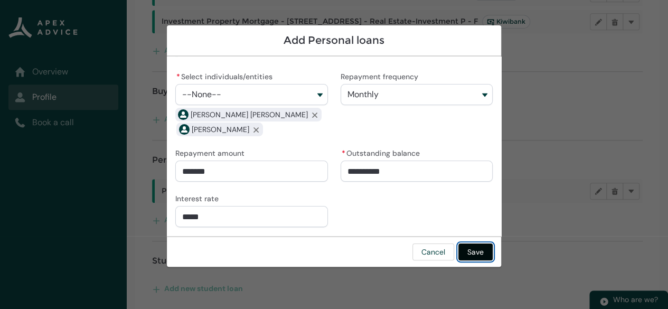
click at [485, 253] on button "Save" at bounding box center [475, 251] width 34 height 17
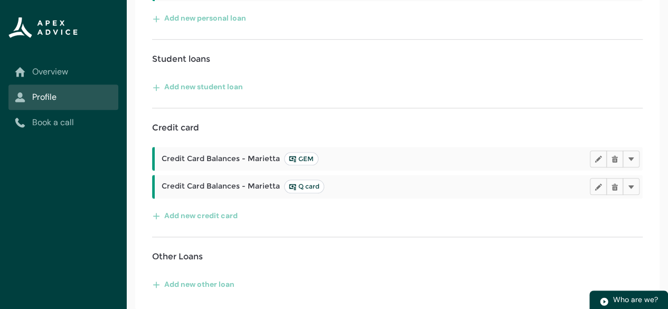
scroll to position [490, 0]
click at [627, 163] on button "Delete" at bounding box center [630, 158] width 17 height 17
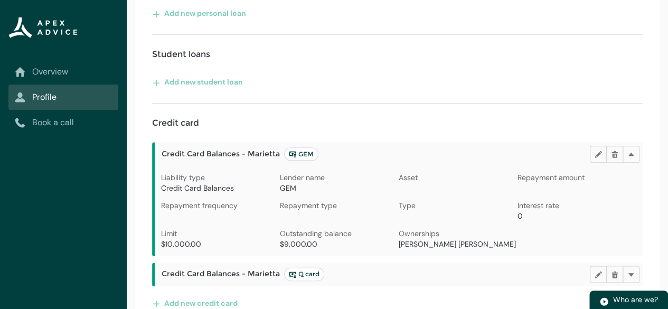
scroll to position [583, 0]
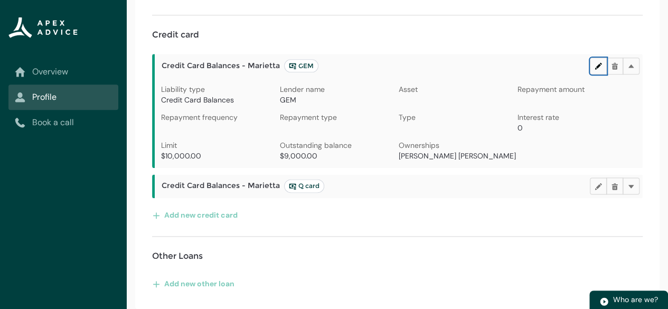
click at [599, 68] on lightning-primitive-icon "button" at bounding box center [597, 66] width 7 height 8
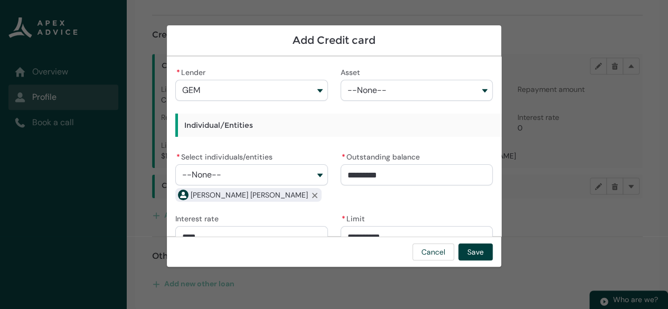
click at [317, 173] on button "--None--" at bounding box center [251, 174] width 152 height 21
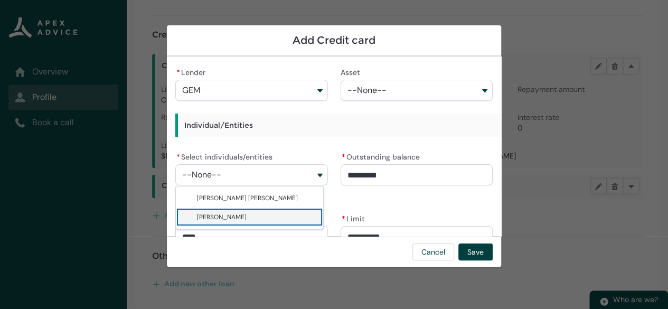
click at [247, 214] on span "[PERSON_NAME]" at bounding box center [222, 217] width 50 height 8
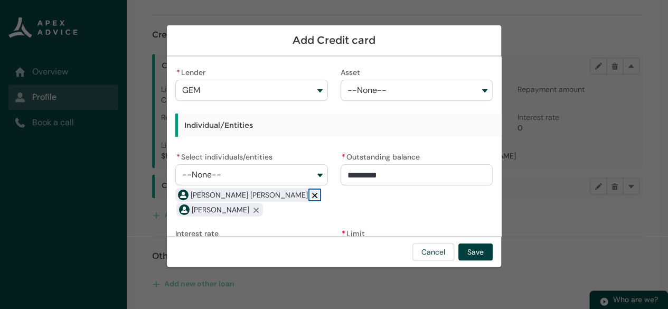
click at [311, 194] on lightning-primitive-icon "button" at bounding box center [314, 195] width 7 height 8
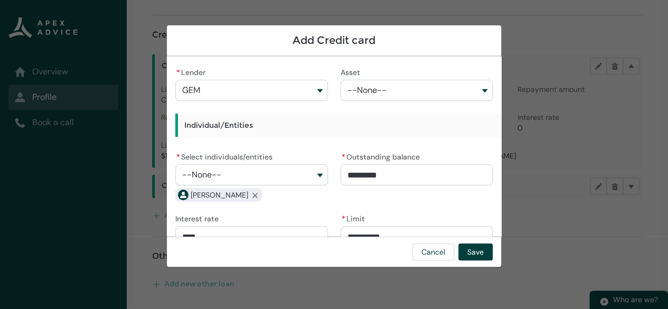
scroll to position [20, 0]
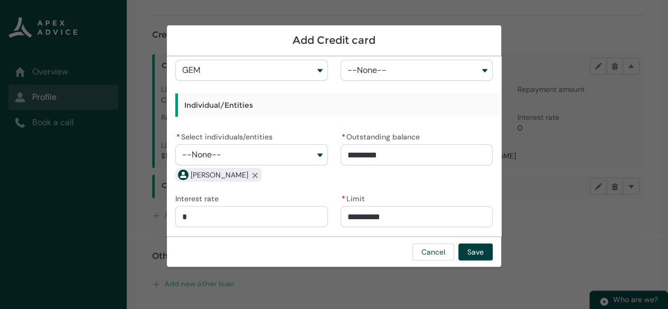
click at [205, 214] on input "*" at bounding box center [251, 216] width 152 height 21
click at [475, 254] on button "Save" at bounding box center [475, 251] width 34 height 17
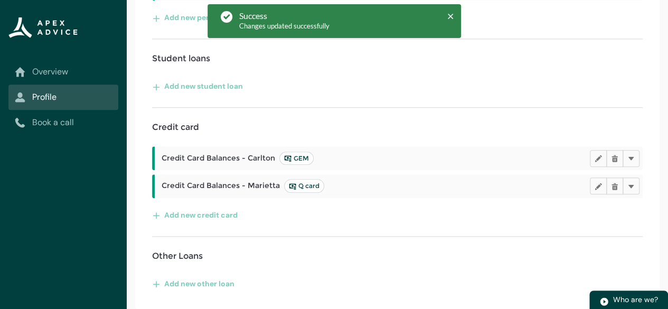
scroll to position [490, 0]
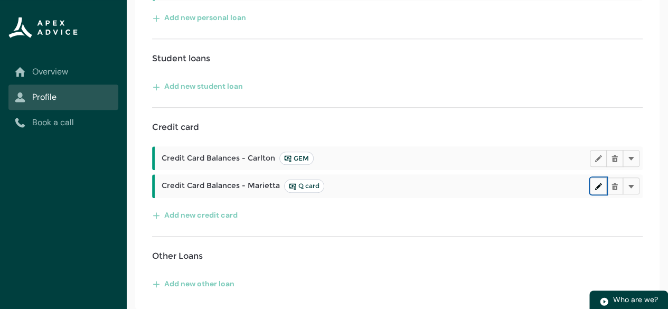
click at [598, 188] on lightning-primitive-icon "button" at bounding box center [597, 186] width 7 height 8
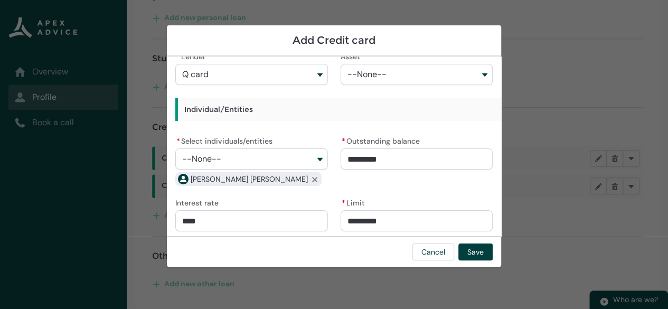
scroll to position [20, 0]
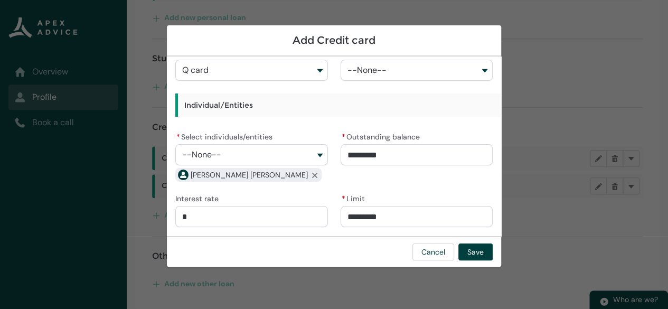
drag, startPoint x: 214, startPoint y: 212, endPoint x: 145, endPoint y: 211, distance: 69.7
click at [145, 211] on section "Add Credit card * Lender Q card Asset --None-- Individual/Entities * Select ind…" at bounding box center [334, 154] width 668 height 309
click at [473, 248] on button "Save" at bounding box center [475, 251] width 34 height 17
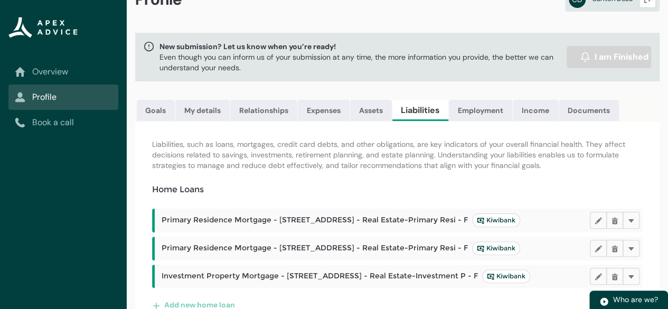
scroll to position [26, 0]
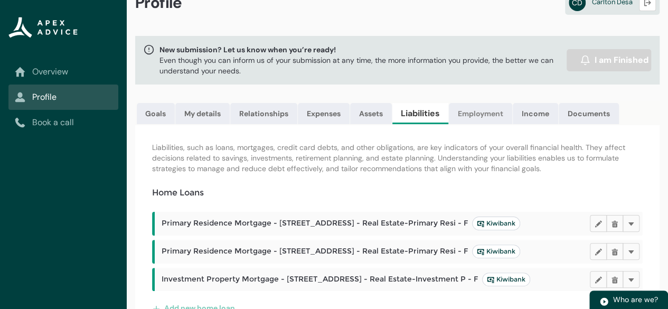
click at [473, 116] on link "Employment" at bounding box center [480, 113] width 63 height 21
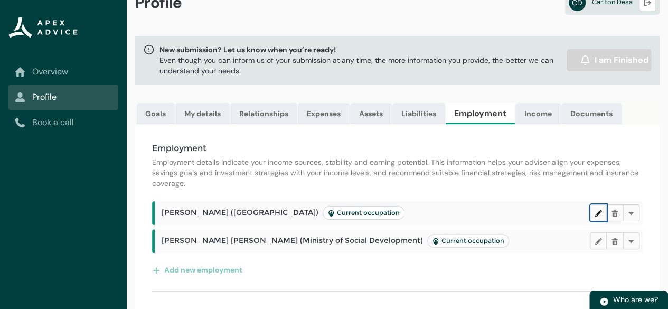
click at [593, 221] on button "Edit" at bounding box center [598, 212] width 17 height 17
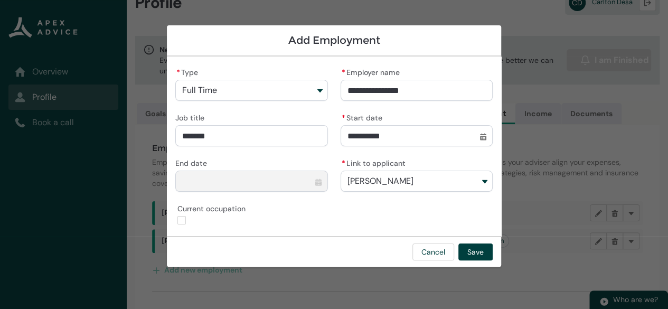
scroll to position [1, 0]
click at [476, 250] on button "Save" at bounding box center [475, 251] width 34 height 17
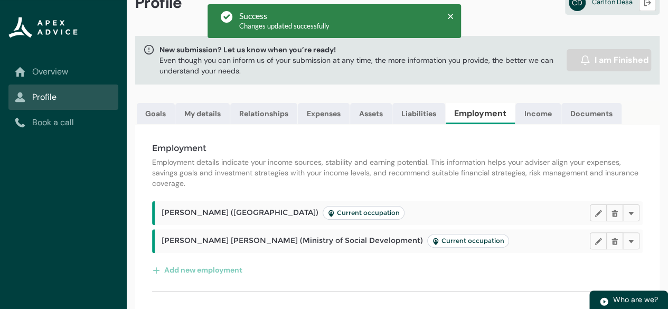
scroll to position [45, 0]
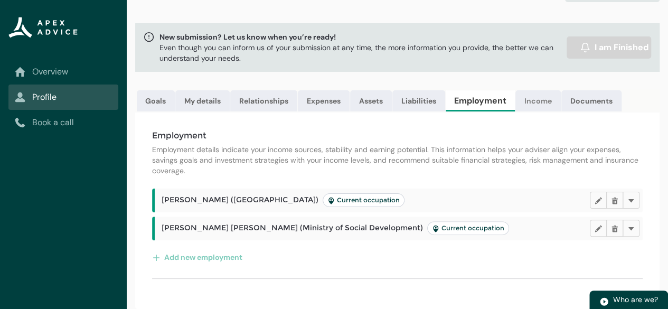
click at [530, 96] on link "Income" at bounding box center [537, 100] width 45 height 21
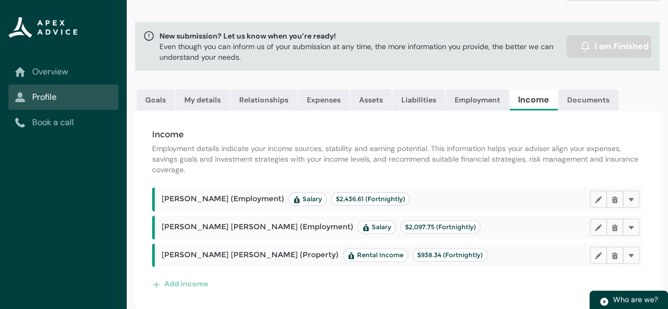
scroll to position [48, 0]
click at [598, 197] on lightning-primitive-icon "button" at bounding box center [597, 199] width 7 height 8
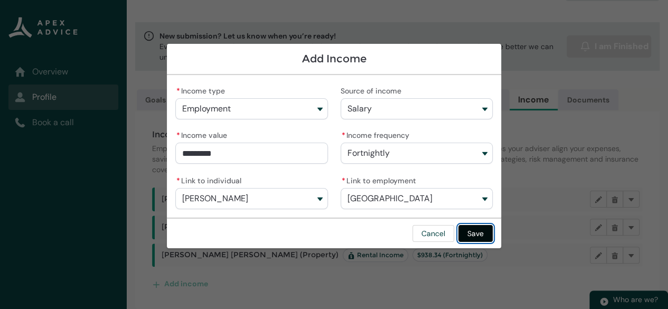
click at [473, 229] on button "Save" at bounding box center [475, 233] width 34 height 17
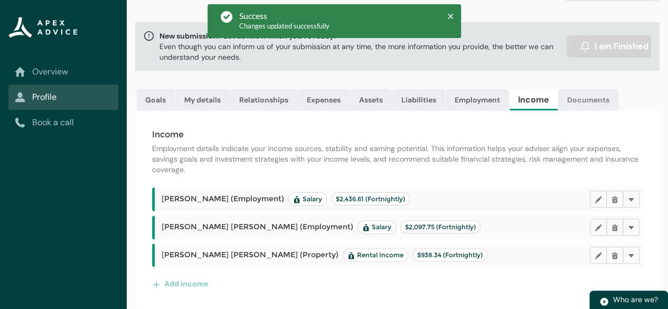
click at [588, 91] on link "Documents" at bounding box center [588, 99] width 60 height 21
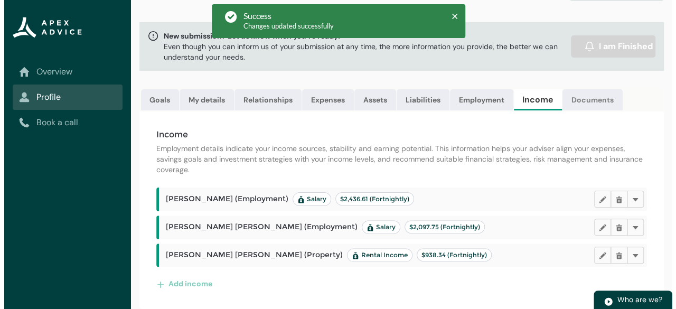
scroll to position [0, 0]
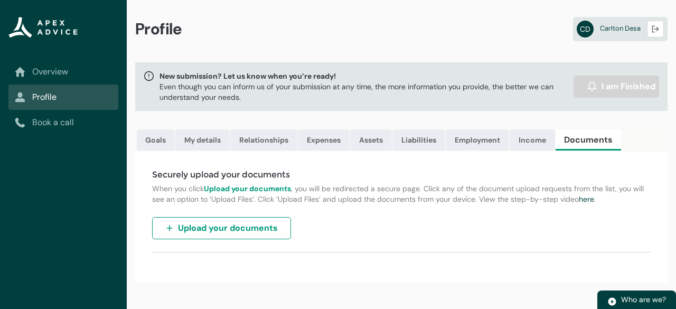
click at [225, 234] on span "Upload your documents" at bounding box center [228, 228] width 100 height 13
click at [656, 32] on lightning-primitive-icon "button" at bounding box center [654, 29] width 7 height 8
